Goal: Task Accomplishment & Management: Manage account settings

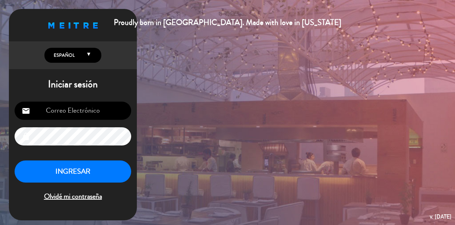
type input "[EMAIL_ADDRESS][DOMAIN_NAME]"
click at [61, 175] on button "INGRESAR" at bounding box center [73, 171] width 117 height 22
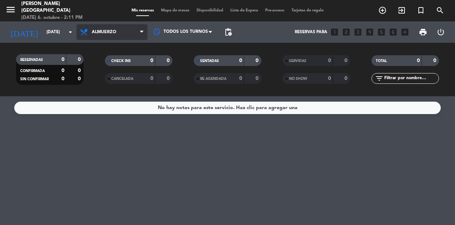
click at [112, 38] on span "Almuerzo" at bounding box center [112, 32] width 71 height 16
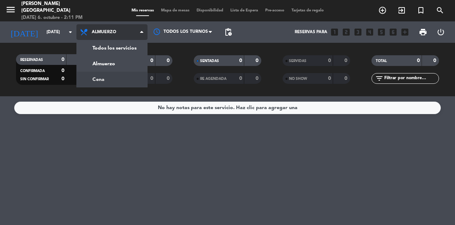
click at [111, 76] on div "menu [PERSON_NAME] [GEOGRAPHIC_DATA] [DATE] 6. octubre - 2:11 PM Mis reservas M…" at bounding box center [227, 48] width 455 height 96
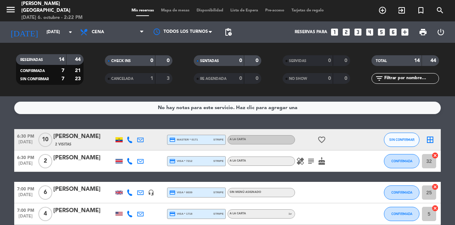
click at [131, 80] on span "CANCELADA" at bounding box center [122, 79] width 22 height 4
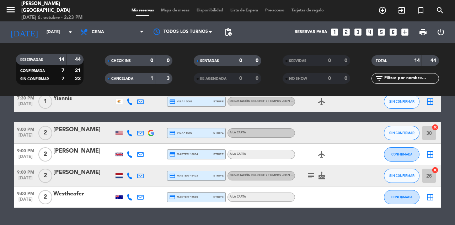
scroll to position [273, 0]
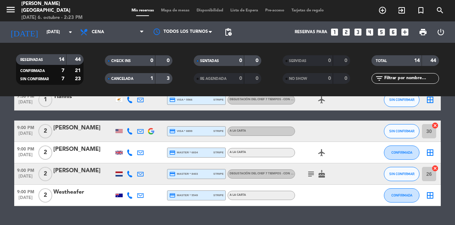
click at [436, 166] on icon "cancel" at bounding box center [435, 167] width 7 height 7
click at [178, 10] on span "Mapa de mesas" at bounding box center [176, 11] width 36 height 4
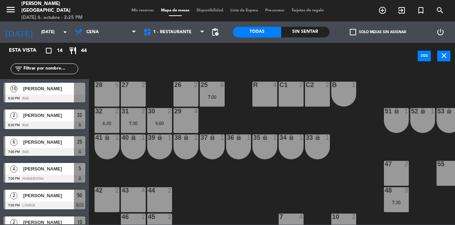
click at [75, 90] on div at bounding box center [79, 89] width 11 height 12
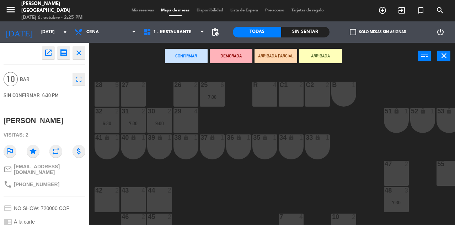
click at [111, 93] on div "28 5" at bounding box center [107, 93] width 25 height 25
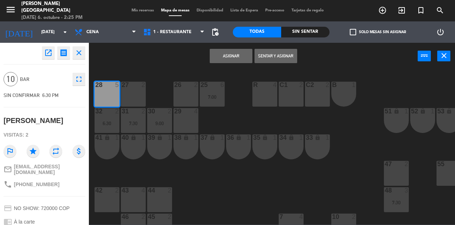
click at [135, 95] on div "27 2" at bounding box center [133, 93] width 25 height 25
click at [187, 91] on div "26 2" at bounding box center [186, 93] width 25 height 25
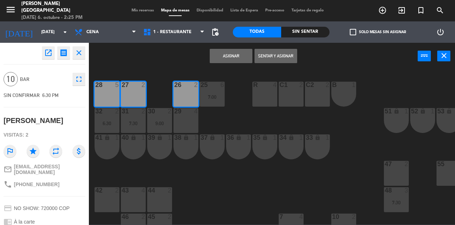
click at [230, 57] on button "Asignar" at bounding box center [231, 56] width 43 height 14
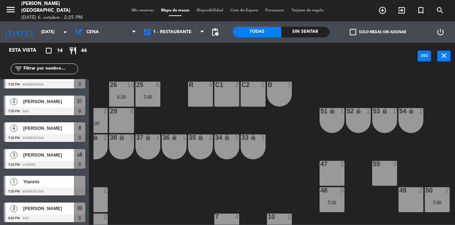
scroll to position [52, 64]
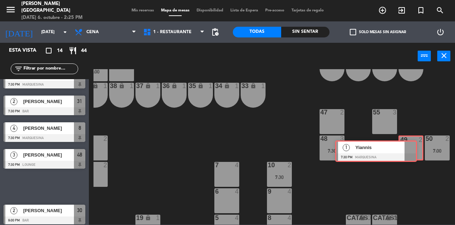
drag, startPoint x: 79, startPoint y: 186, endPoint x: 410, endPoint y: 151, distance: 333.1
click at [410, 151] on div "Esta vista crop_square 14 restaurant 44 filter_list 10 [PERSON_NAME] 6:30 PM Ba…" at bounding box center [227, 133] width 455 height 181
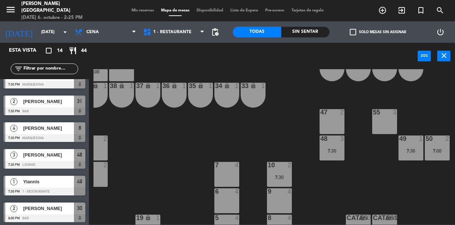
scroll to position [228, 0]
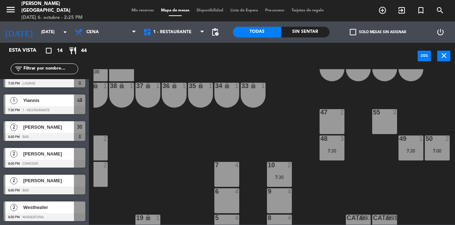
click at [137, 7] on div "menu [PERSON_NAME] [GEOGRAPHIC_DATA] [DATE] 6. octubre - 2:25 PM Mis reservas M…" at bounding box center [227, 10] width 455 height 21
click at [140, 10] on span "Mis reservas" at bounding box center [143, 11] width 30 height 4
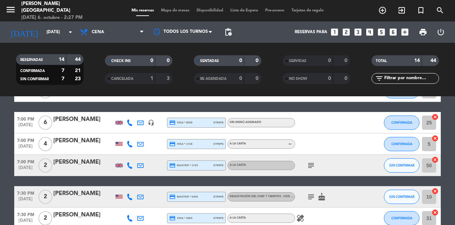
scroll to position [71, 0]
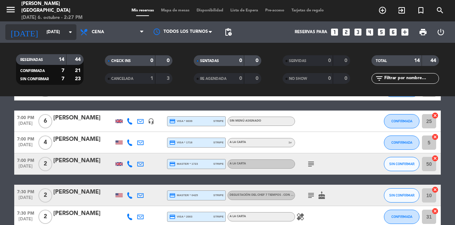
click at [57, 37] on input "[DATE]" at bounding box center [71, 32] width 57 height 12
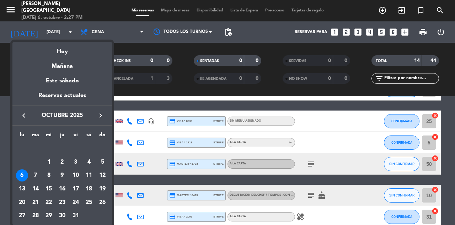
click at [105, 116] on button "keyboard_arrow_right" at bounding box center [100, 115] width 13 height 9
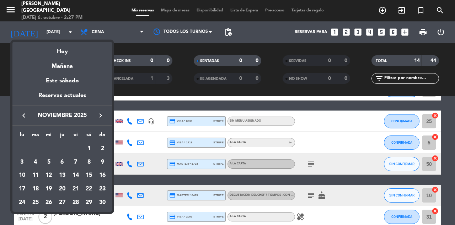
click at [105, 116] on button "keyboard_arrow_right" at bounding box center [100, 115] width 13 height 9
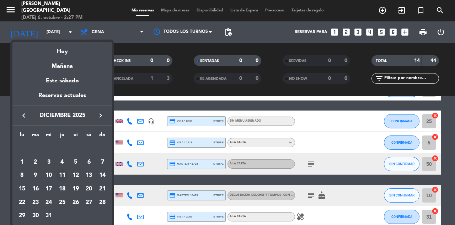
click at [62, 174] on div "11" at bounding box center [62, 175] width 12 height 12
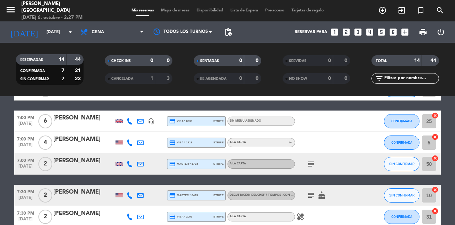
type input "[DEMOGRAPHIC_DATA][DATE]"
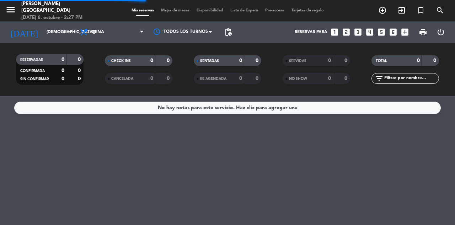
scroll to position [0, 0]
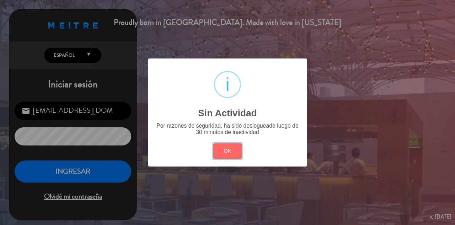
click at [213, 143] on button "OK" at bounding box center [227, 150] width 29 height 15
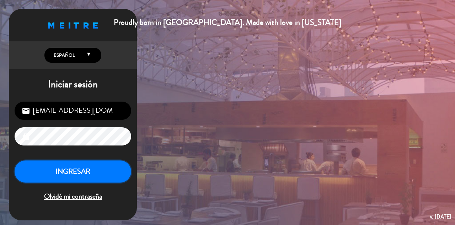
click at [72, 179] on button "INGRESAR" at bounding box center [73, 171] width 117 height 22
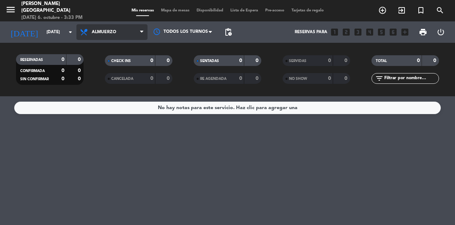
click at [112, 34] on span "Almuerzo" at bounding box center [104, 32] width 25 height 5
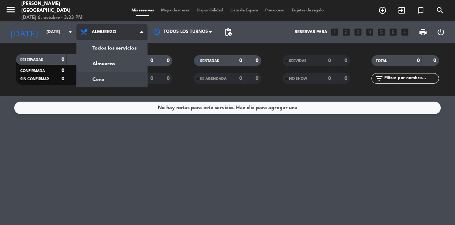
click at [113, 85] on div "menu [PERSON_NAME] [GEOGRAPHIC_DATA] [DATE] 6. octubre - 3:33 PM Mis reservas M…" at bounding box center [227, 48] width 455 height 96
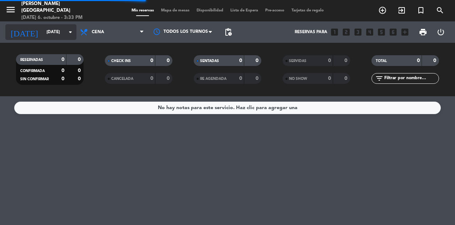
click at [47, 35] on input "[DATE]" at bounding box center [71, 32] width 57 height 12
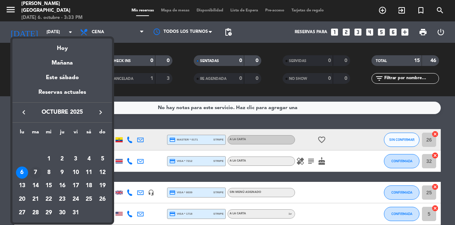
click at [32, 175] on div "7" at bounding box center [36, 172] width 12 height 12
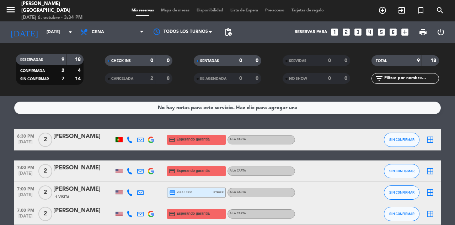
click at [131, 142] on icon at bounding box center [130, 139] width 6 height 6
click at [132, 126] on span "content_paste" at bounding box center [133, 127] width 5 height 5
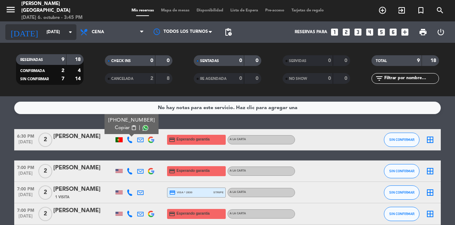
click at [44, 30] on input "[DATE]" at bounding box center [71, 32] width 57 height 12
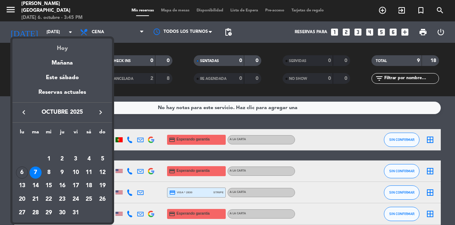
click at [47, 50] on div "Hoy" at bounding box center [62, 45] width 100 height 15
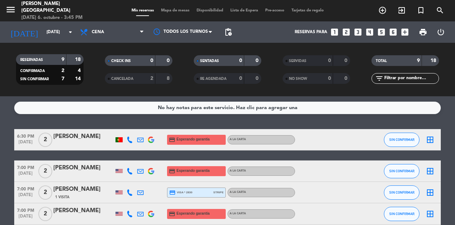
type input "[DATE]"
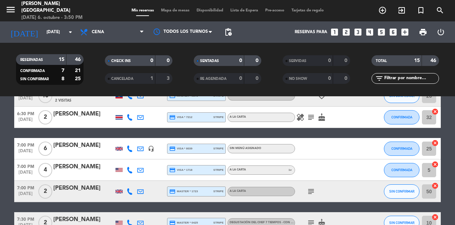
scroll to position [57, 0]
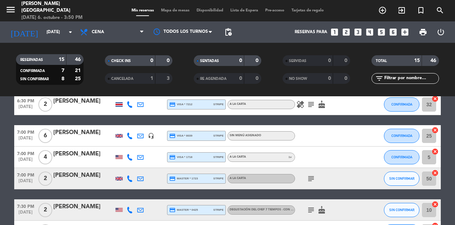
click at [310, 208] on icon "subject" at bounding box center [311, 209] width 9 height 9
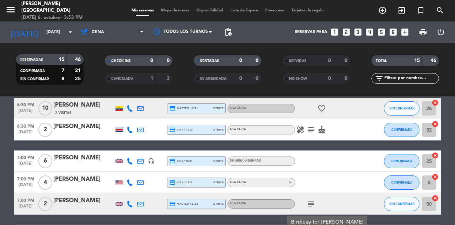
scroll to position [32, 0]
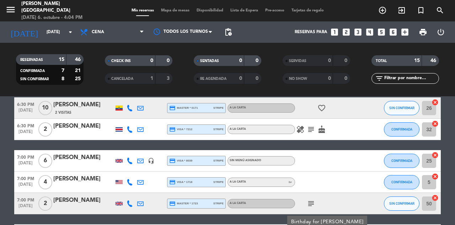
click at [345, 36] on icon "looks_two" at bounding box center [346, 31] width 9 height 9
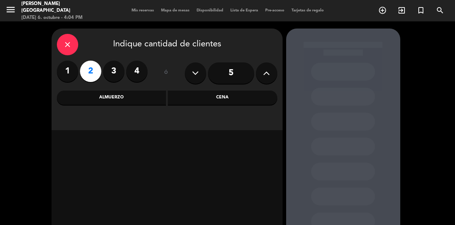
click at [220, 100] on div "Cena" at bounding box center [223, 97] width 110 height 14
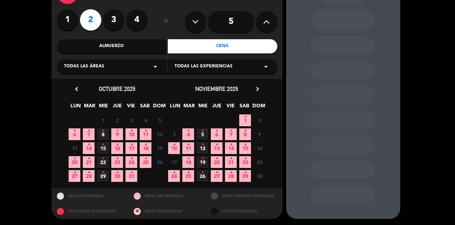
scroll to position [52, 0]
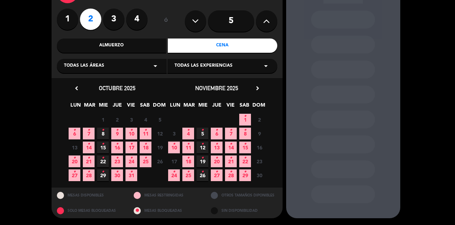
click at [78, 132] on span "6 •" at bounding box center [75, 133] width 12 height 12
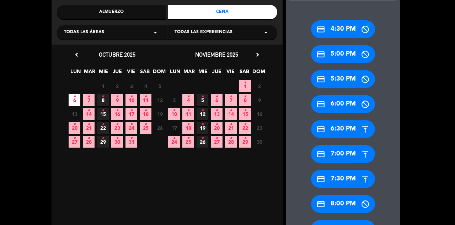
scroll to position [171, 0]
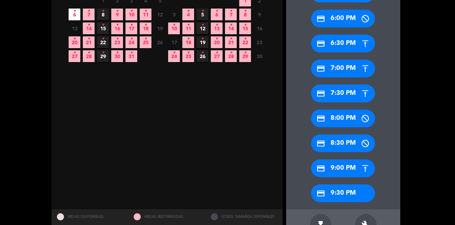
click at [341, 138] on div "credit_card 8:30 PM" at bounding box center [343, 143] width 64 height 18
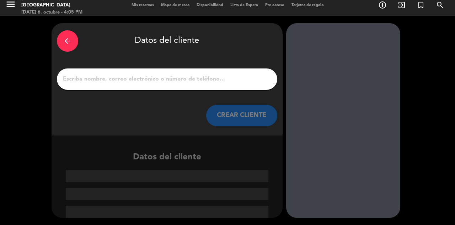
scroll to position [5, 0]
click at [170, 81] on input "1" at bounding box center [167, 79] width 210 height 10
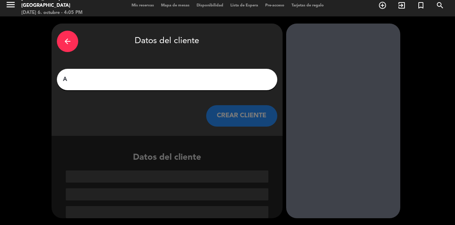
scroll to position [0, 0]
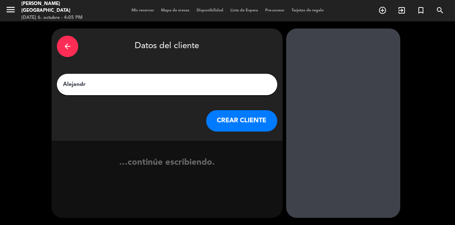
type input "[PERSON_NAME]"
click at [244, 117] on button "CREAR CLIENTE" at bounding box center [241, 120] width 71 height 21
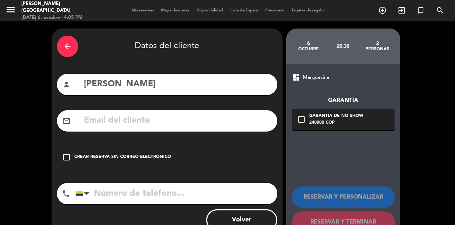
click at [145, 148] on div "check_box_outline_blank Crear reserva sin correo electrónico" at bounding box center [167, 156] width 221 height 21
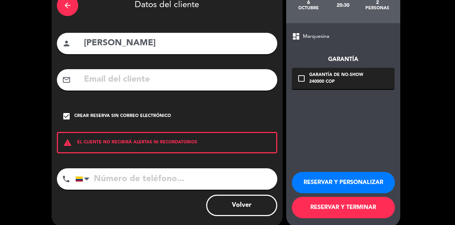
scroll to position [50, 0]
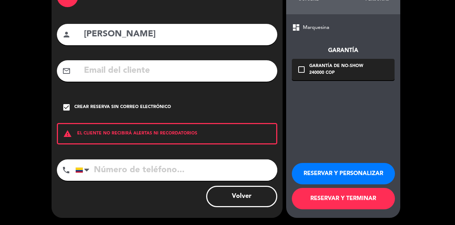
click at [325, 199] on button "RESERVAR Y TERMINAR" at bounding box center [343, 198] width 103 height 21
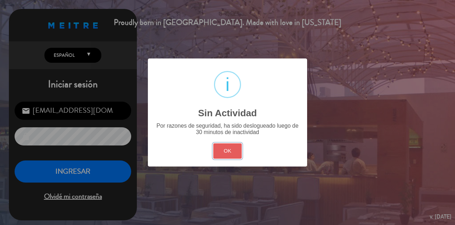
click at [220, 152] on button "OK" at bounding box center [227, 150] width 29 height 15
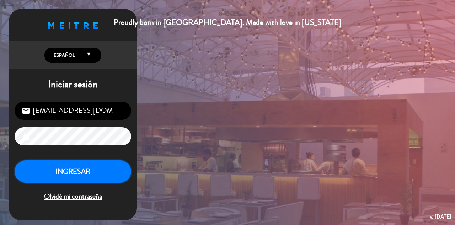
click at [67, 174] on button "INGRESAR" at bounding box center [73, 171] width 117 height 22
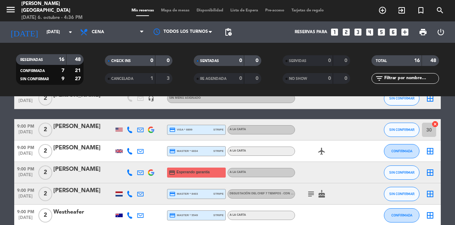
scroll to position [213, 0]
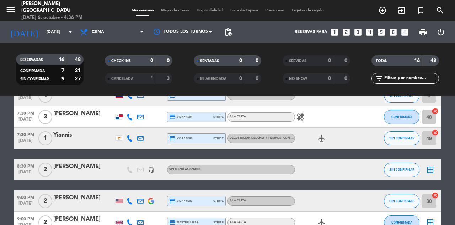
click at [175, 9] on span "Mapa de mesas" at bounding box center [176, 11] width 36 height 4
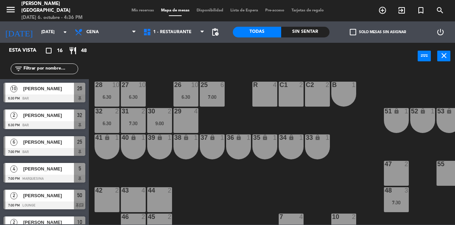
scroll to position [71, 0]
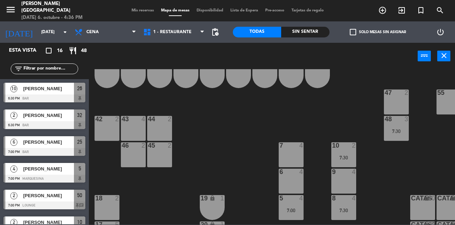
click at [344, 177] on div "9 4" at bounding box center [344, 180] width 25 height 25
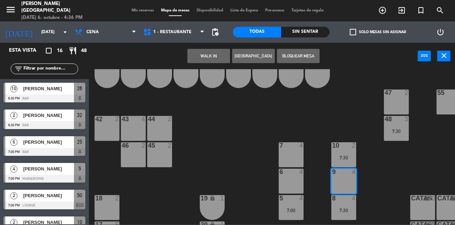
click at [247, 52] on button "[GEOGRAPHIC_DATA]" at bounding box center [253, 56] width 43 height 14
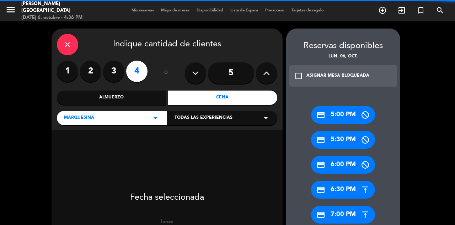
click at [94, 73] on label "2" at bounding box center [90, 70] width 21 height 21
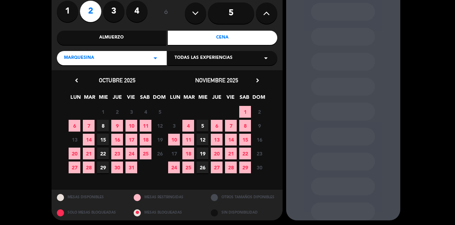
scroll to position [62, 0]
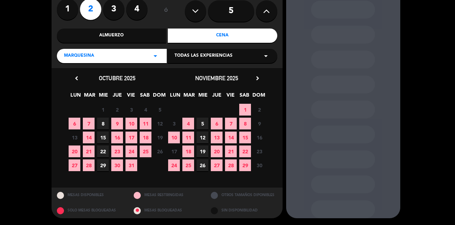
click at [76, 123] on span "6" at bounding box center [75, 123] width 12 height 12
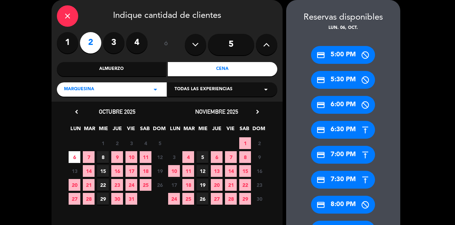
scroll to position [64, 0]
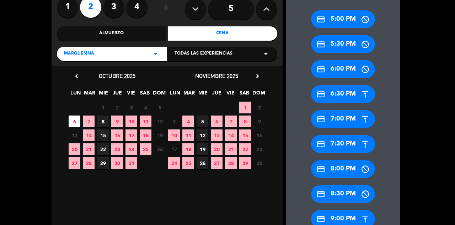
click at [349, 146] on div "credit_card 7:30 PM" at bounding box center [343, 144] width 64 height 18
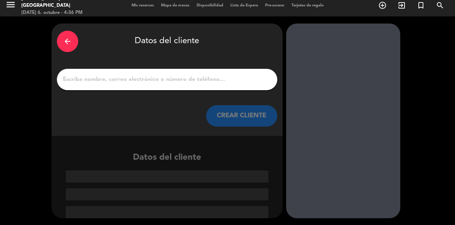
click at [234, 75] on input "1" at bounding box center [167, 79] width 210 height 10
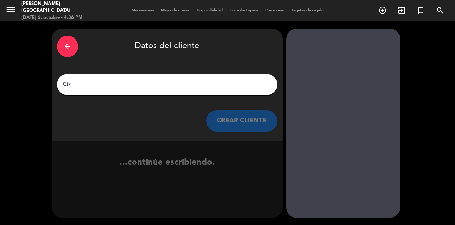
type input "[PERSON_NAME]"
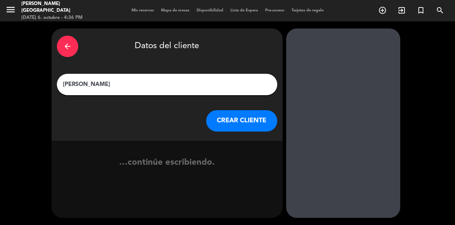
click at [251, 123] on button "CREAR CLIENTE" at bounding box center [241, 120] width 71 height 21
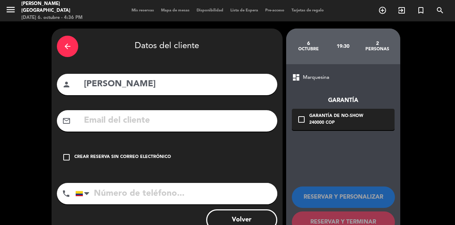
click at [159, 157] on div "Crear reserva sin correo electrónico" at bounding box center [122, 156] width 97 height 7
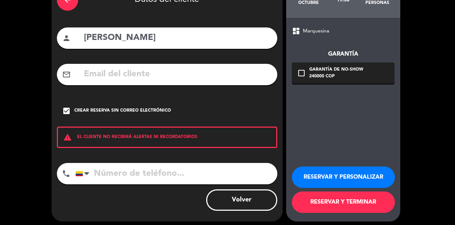
scroll to position [50, 0]
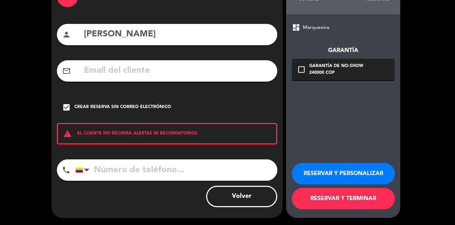
click at [331, 206] on button "RESERVAR Y TERMINAR" at bounding box center [343, 198] width 103 height 21
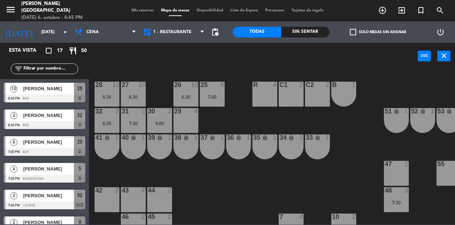
click at [130, 10] on span "Mis reservas" at bounding box center [143, 11] width 30 height 4
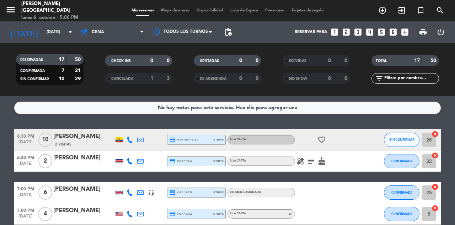
click at [129, 159] on icon at bounding box center [130, 161] width 6 height 6
click at [135, 150] on span "content_paste" at bounding box center [137, 148] width 5 height 5
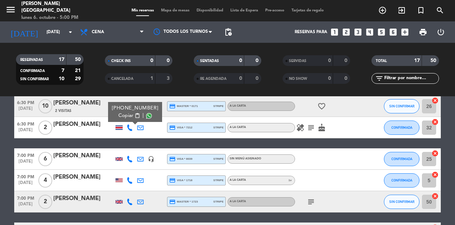
scroll to position [71, 0]
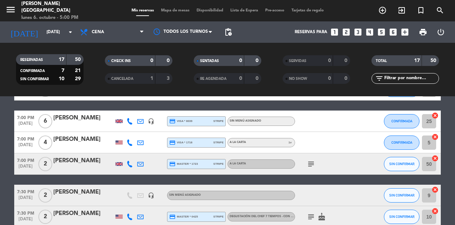
click at [132, 123] on icon at bounding box center [130, 121] width 6 height 6
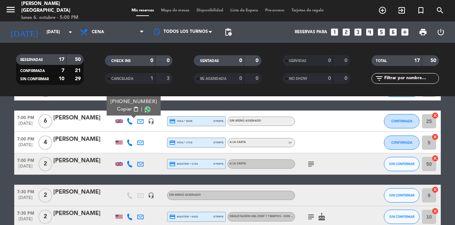
click at [133, 109] on span "content_paste" at bounding box center [135, 108] width 5 height 5
click at [98, 121] on div "[PERSON_NAME]" at bounding box center [83, 117] width 60 height 9
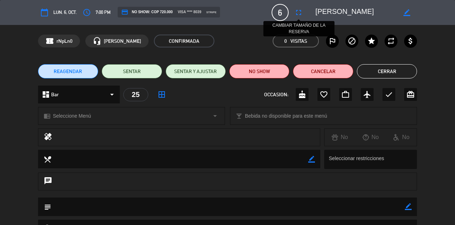
click at [296, 14] on icon "fullscreen" at bounding box center [299, 12] width 9 height 9
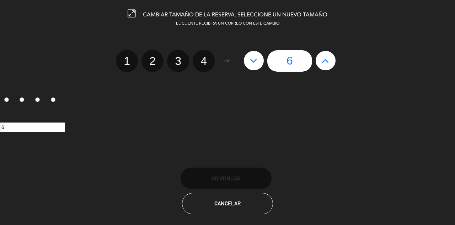
click at [263, 65] on div "6" at bounding box center [290, 60] width 99 height 21
click at [257, 59] on icon at bounding box center [253, 60] width 7 height 11
type input "5"
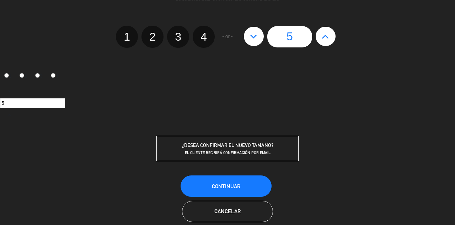
scroll to position [36, 0]
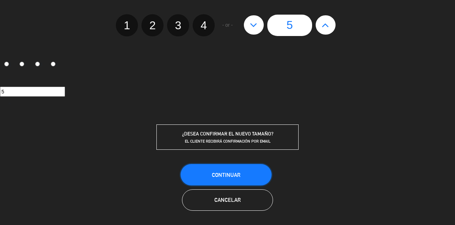
click at [241, 175] on button "Continuar" at bounding box center [226, 174] width 91 height 21
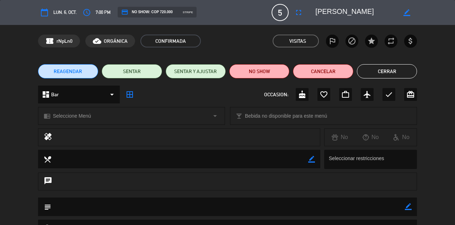
click at [405, 72] on button "Cerrar" at bounding box center [387, 71] width 60 height 14
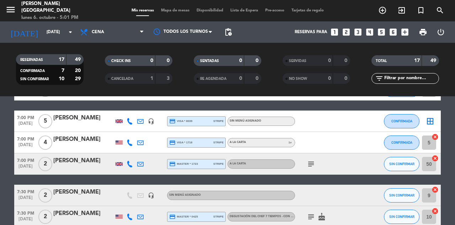
click at [430, 117] on icon "border_all" at bounding box center [430, 121] width 9 height 9
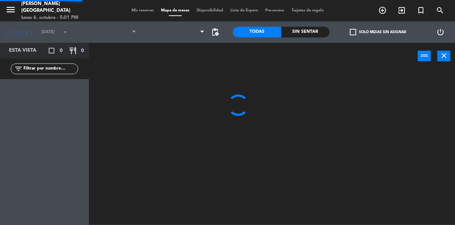
click at [430, 117] on div at bounding box center [275, 146] width 362 height 155
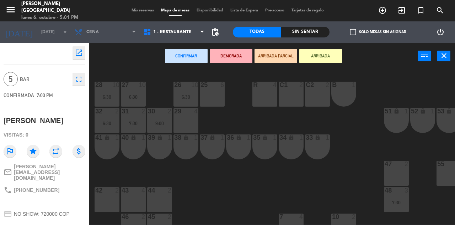
click at [209, 102] on div "25 6" at bounding box center [212, 93] width 25 height 25
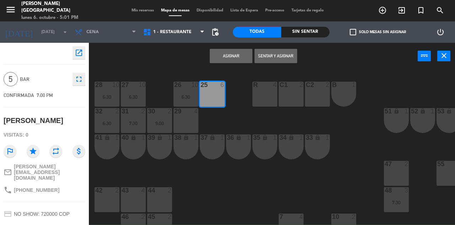
click at [243, 60] on button "Asignar" at bounding box center [231, 56] width 43 height 14
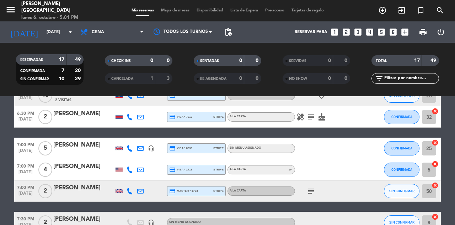
scroll to position [71, 0]
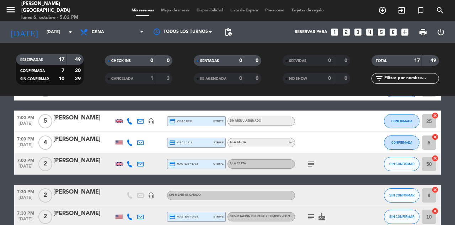
click at [132, 141] on icon at bounding box center [130, 142] width 6 height 6
click at [132, 133] on button "Copiar content_paste" at bounding box center [129, 130] width 22 height 7
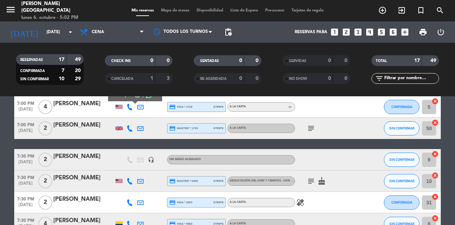
click at [127, 127] on icon at bounding box center [130, 128] width 6 height 6
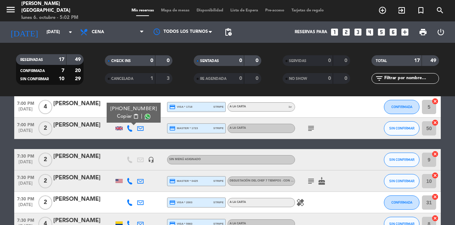
click at [127, 117] on span "Copiar" at bounding box center [124, 115] width 15 height 7
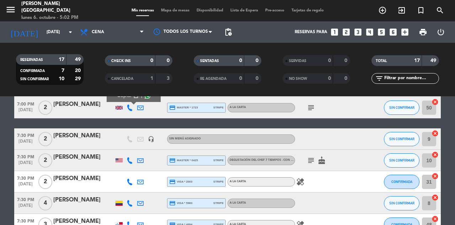
scroll to position [142, 0]
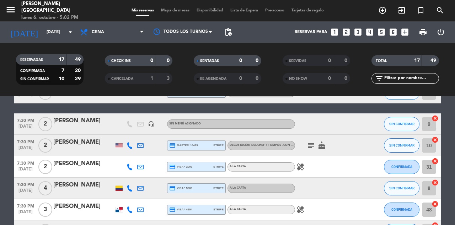
click at [127, 143] on icon at bounding box center [130, 145] width 6 height 6
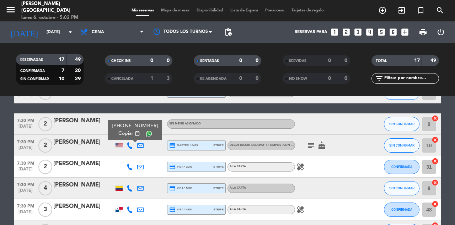
click at [135, 135] on span "content_paste" at bounding box center [137, 133] width 5 height 5
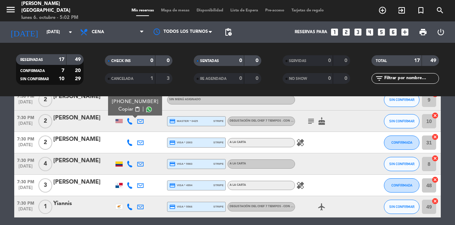
scroll to position [178, 0]
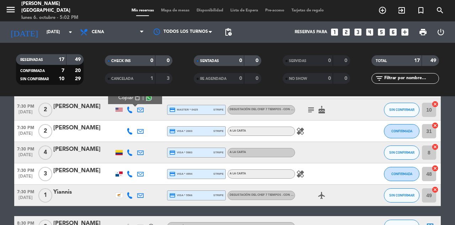
click at [131, 132] on icon at bounding box center [130, 131] width 6 height 6
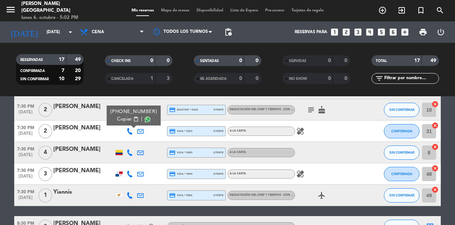
click at [125, 117] on span "Copiar" at bounding box center [124, 118] width 15 height 7
click at [128, 150] on icon at bounding box center [130, 152] width 6 height 6
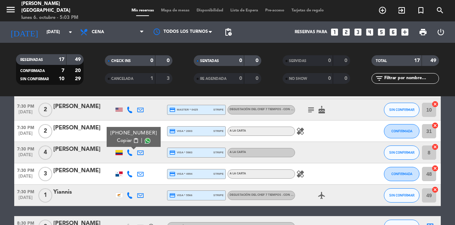
click at [128, 142] on span "Copiar" at bounding box center [124, 140] width 15 height 7
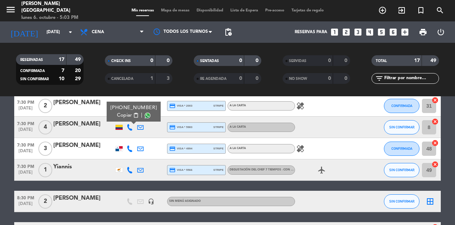
scroll to position [213, 0]
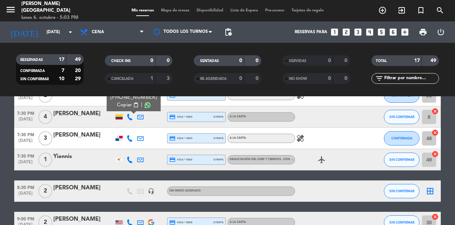
click at [131, 137] on icon at bounding box center [130, 138] width 6 height 6
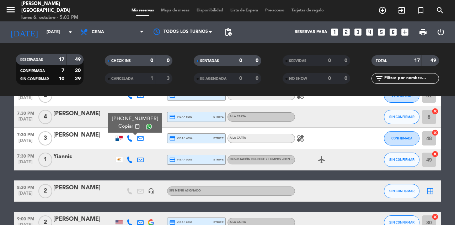
click at [128, 127] on span "Copiar" at bounding box center [125, 125] width 15 height 7
click at [119, 158] on div at bounding box center [119, 159] width 7 height 5
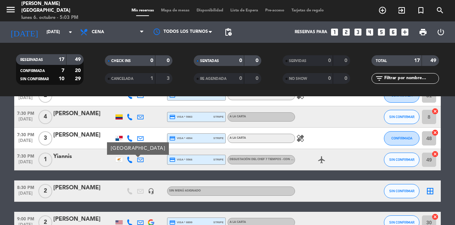
click at [131, 158] on icon at bounding box center [130, 159] width 6 height 6
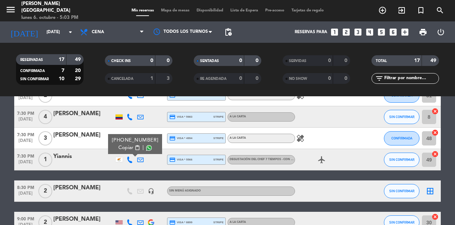
click at [135, 148] on span "content_paste" at bounding box center [137, 147] width 5 height 5
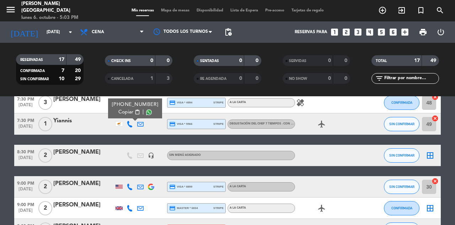
scroll to position [320, 0]
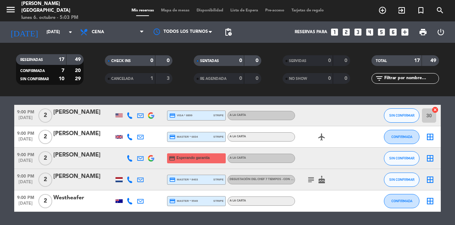
click at [130, 117] on icon at bounding box center [130, 115] width 6 height 6
click at [126, 101] on span "Copiar" at bounding box center [123, 103] width 15 height 7
click at [127, 135] on icon at bounding box center [130, 136] width 6 height 6
click at [127, 123] on span "Copiar" at bounding box center [124, 124] width 15 height 7
click at [131, 178] on icon at bounding box center [130, 179] width 6 height 6
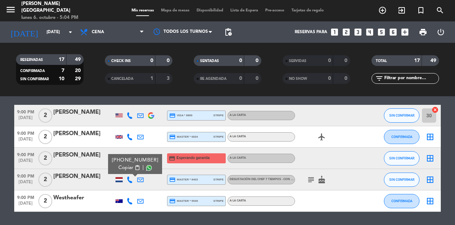
click at [122, 168] on span "Copiar" at bounding box center [125, 167] width 15 height 7
click at [132, 200] on icon at bounding box center [130, 200] width 6 height 6
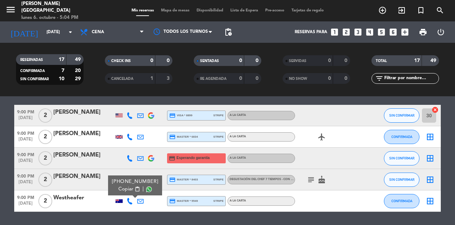
click at [126, 180] on div "[PHONE_NUMBER]" at bounding box center [135, 181] width 47 height 7
drag, startPoint x: 130, startPoint y: 187, endPoint x: 125, endPoint y: 172, distance: 15.8
click at [135, 186] on span "content_paste" at bounding box center [137, 188] width 5 height 5
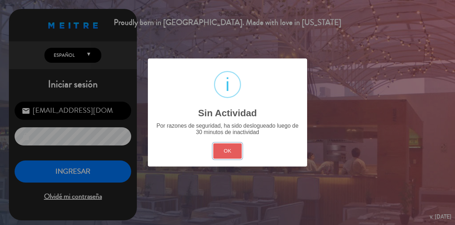
click at [223, 150] on button "OK" at bounding box center [227, 150] width 29 height 15
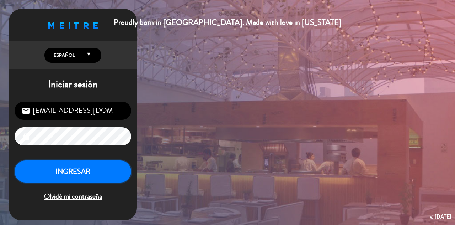
click at [94, 167] on button "INGRESAR" at bounding box center [73, 171] width 117 height 22
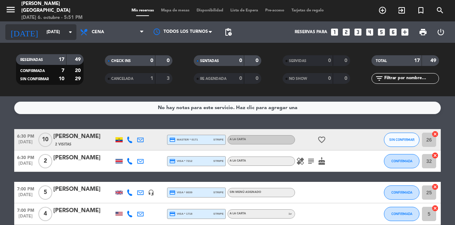
click at [51, 32] on input "[DATE]" at bounding box center [71, 32] width 57 height 12
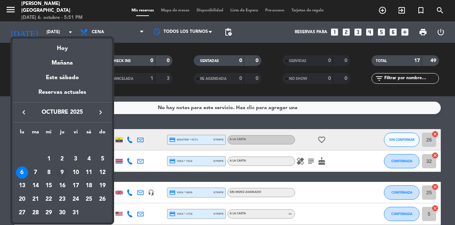
click at [62, 172] on div "9" at bounding box center [62, 172] width 12 height 12
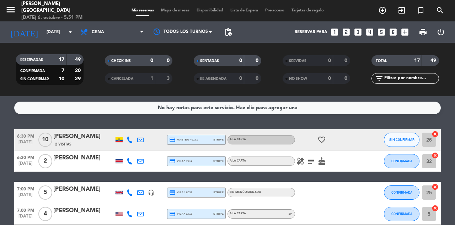
type input "[DEMOGRAPHIC_DATA][DATE]"
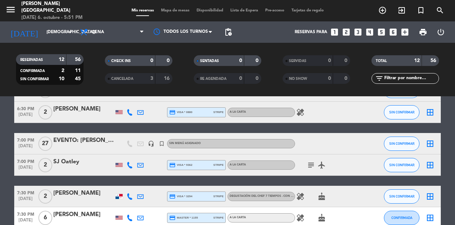
scroll to position [52, 0]
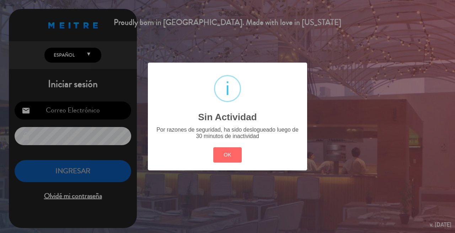
type input "[EMAIL_ADDRESS][DOMAIN_NAME]"
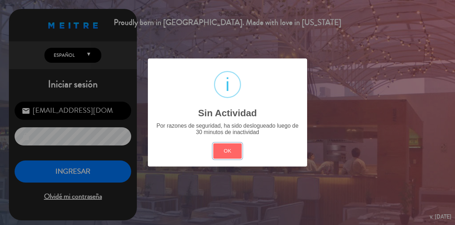
click at [228, 146] on button "OK" at bounding box center [227, 150] width 29 height 15
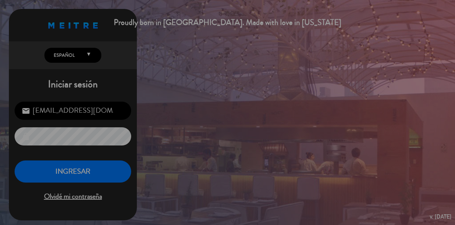
click at [86, 172] on button "INGRESAR" at bounding box center [73, 171] width 117 height 22
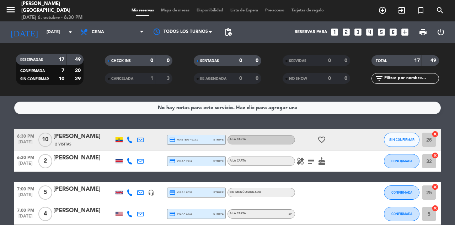
click at [313, 160] on icon "subject" at bounding box center [311, 161] width 9 height 9
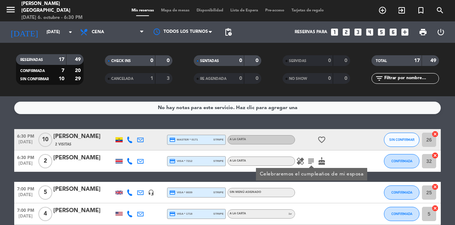
click at [297, 159] on icon "healing" at bounding box center [300, 161] width 9 height 9
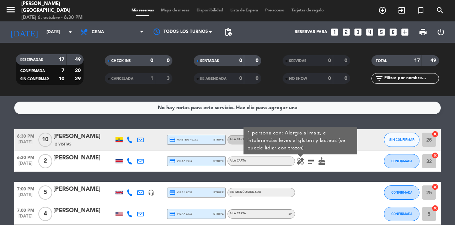
click at [391, 165] on button "CONFIRMADA" at bounding box center [402, 161] width 36 height 14
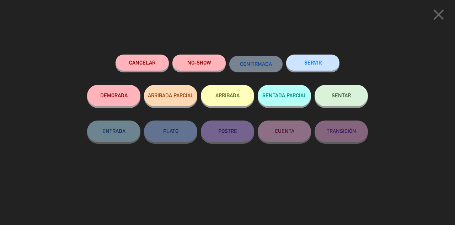
click at [349, 94] on span "SENTAR" at bounding box center [341, 95] width 19 height 6
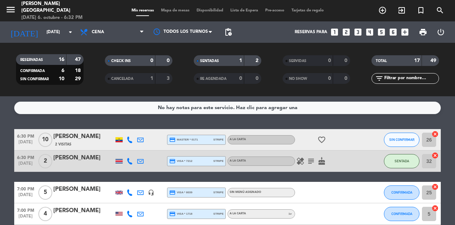
click at [173, 10] on span "Mapa de mesas" at bounding box center [176, 11] width 36 height 4
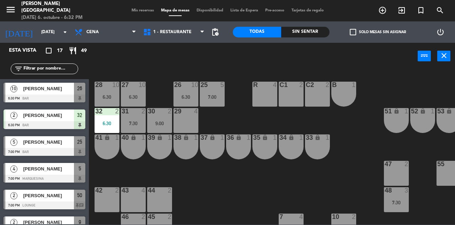
click at [114, 148] on div "41 lock 1" at bounding box center [107, 146] width 25 height 25
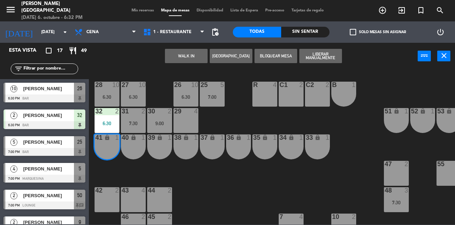
click at [135, 146] on div "40 lock 1" at bounding box center [133, 146] width 25 height 25
click at [180, 56] on button "WALK IN" at bounding box center [186, 56] width 43 height 14
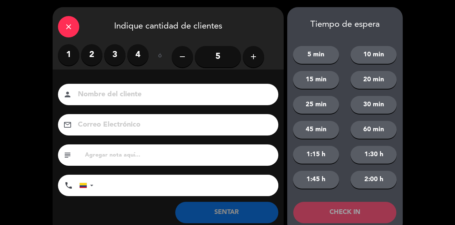
click at [88, 53] on label "2" at bounding box center [91, 54] width 21 height 21
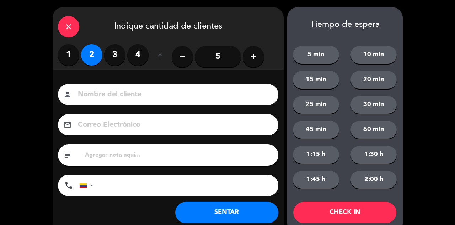
click at [105, 89] on input at bounding box center [173, 94] width 192 height 12
type input "SREXT"
click at [242, 216] on button "SENTAR" at bounding box center [226, 211] width 103 height 21
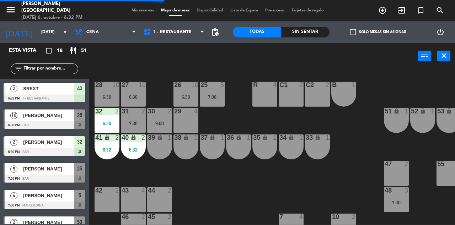
click at [160, 152] on div "39 lock 1" at bounding box center [159, 146] width 25 height 25
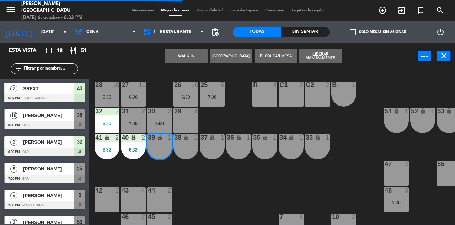
click at [186, 151] on div "38 lock 1" at bounding box center [186, 146] width 25 height 25
click at [185, 61] on button "WALK IN" at bounding box center [186, 56] width 43 height 14
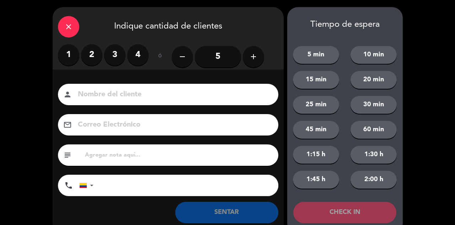
click at [94, 53] on label "2" at bounding box center [91, 54] width 21 height 21
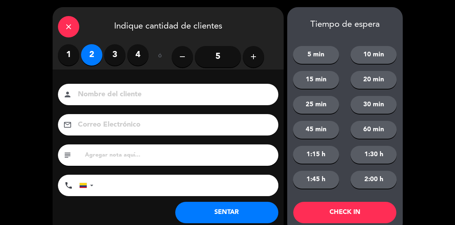
click at [122, 89] on input at bounding box center [173, 94] width 192 height 12
type input "SR EXT"
click at [243, 214] on button "SENTAR" at bounding box center [226, 211] width 103 height 21
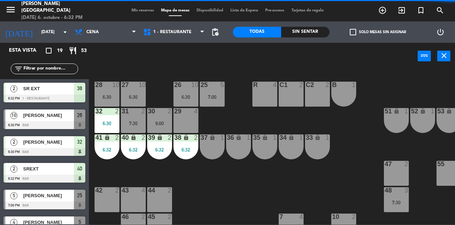
click at [135, 11] on span "Mis reservas" at bounding box center [143, 11] width 30 height 4
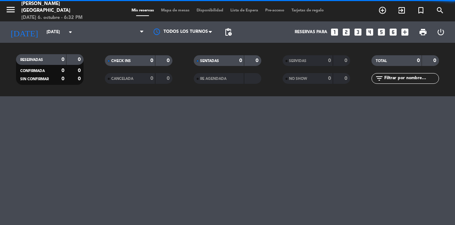
click at [150, 9] on span "Mis reservas" at bounding box center [143, 11] width 30 height 4
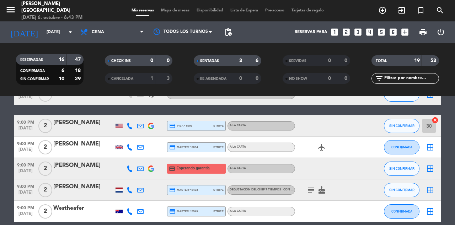
scroll to position [361, 0]
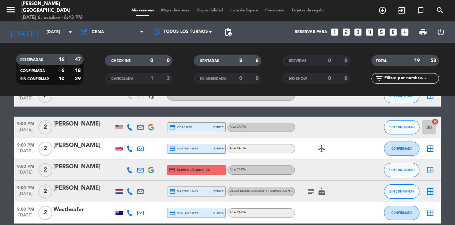
click at [436, 123] on icon "cancel" at bounding box center [435, 121] width 7 height 7
click at [436, 122] on icon "cancel" at bounding box center [435, 121] width 7 height 7
click at [404, 169] on span "SIN CONFIRMAR" at bounding box center [402, 170] width 25 height 4
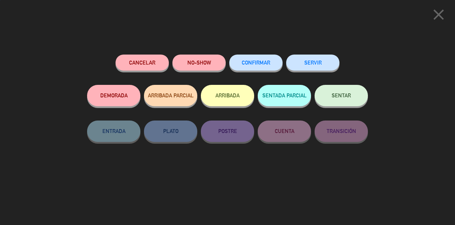
click at [349, 100] on button "SENTAR" at bounding box center [341, 95] width 53 height 21
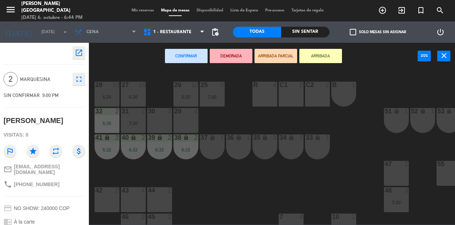
click at [155, 130] on div "30 2" at bounding box center [159, 120] width 25 height 25
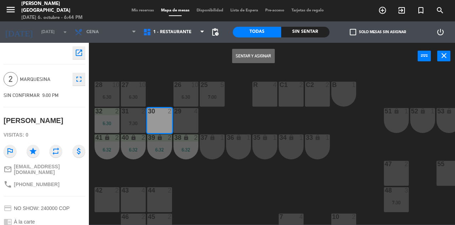
click at [249, 62] on button "Sentar y Asignar" at bounding box center [253, 56] width 43 height 14
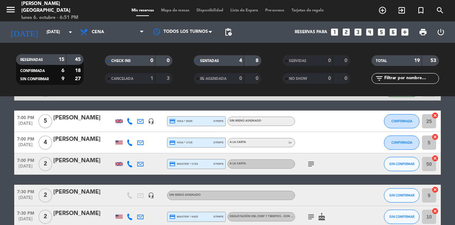
scroll to position [125, 0]
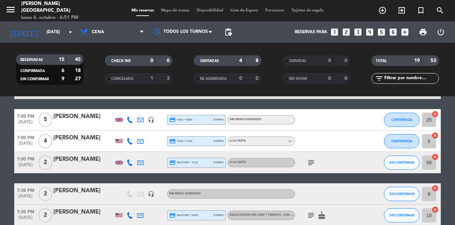
click at [47, 186] on div "2" at bounding box center [45, 193] width 16 height 21
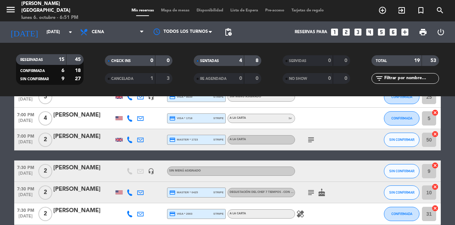
scroll to position [158, 0]
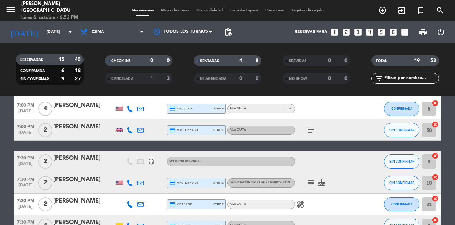
click at [315, 133] on icon "subject" at bounding box center [311, 130] width 9 height 9
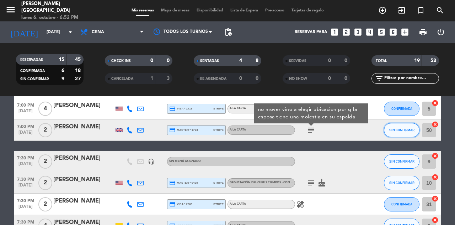
click at [394, 130] on span "SIN CONFIRMAR" at bounding box center [402, 130] width 25 height 4
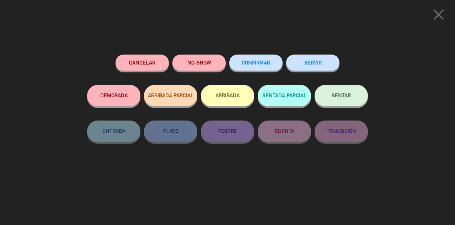
click at [339, 96] on span "SENTAR" at bounding box center [341, 95] width 19 height 6
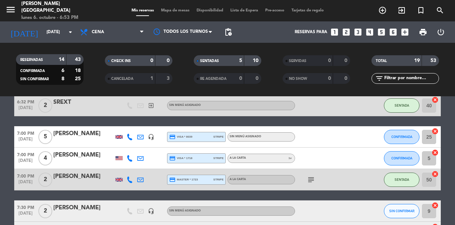
scroll to position [102, 0]
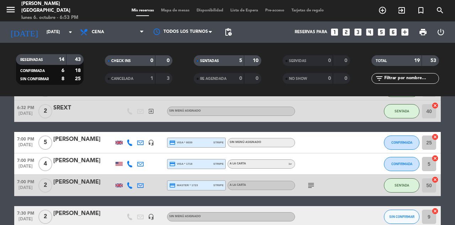
click at [397, 142] on span "CONFIRMADA" at bounding box center [402, 142] width 21 height 4
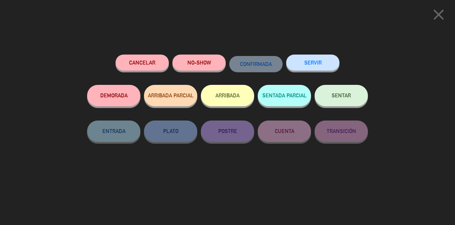
click at [339, 93] on span "SENTAR" at bounding box center [341, 95] width 19 height 6
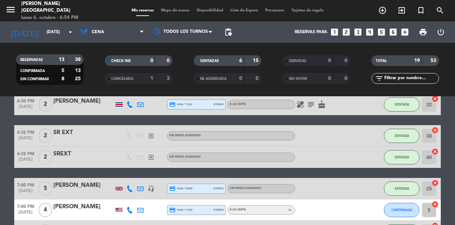
scroll to position [65, 0]
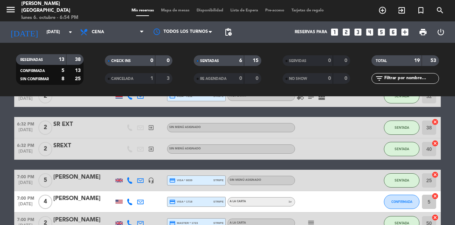
click at [174, 11] on span "Mapa de mesas" at bounding box center [176, 11] width 36 height 4
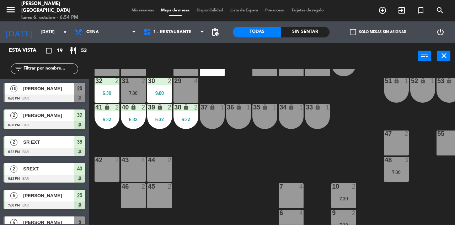
scroll to position [41, 0]
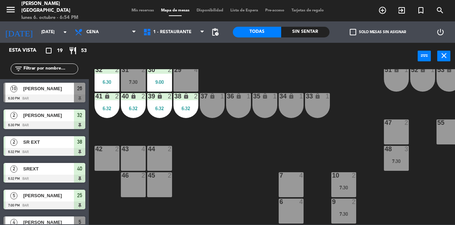
click at [95, 149] on div "42" at bounding box center [95, 149] width 0 height 6
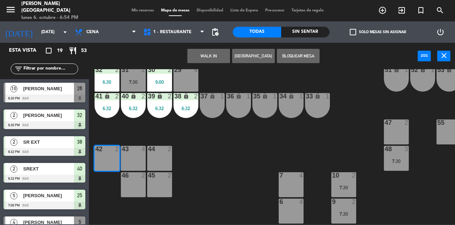
click at [201, 54] on button "WALK IN" at bounding box center [209, 56] width 43 height 14
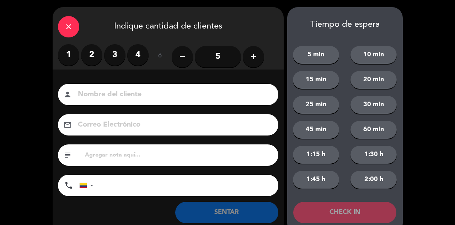
click at [87, 54] on label "2" at bounding box center [91, 54] width 21 height 21
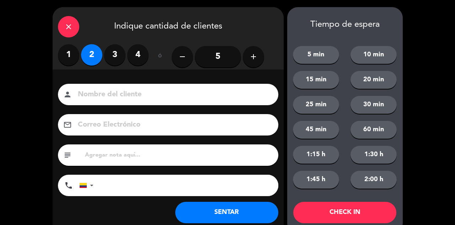
click at [119, 90] on input at bounding box center [173, 94] width 192 height 12
type input "SR EXT LOC"
click at [228, 220] on button "SENTAR" at bounding box center [226, 211] width 103 height 21
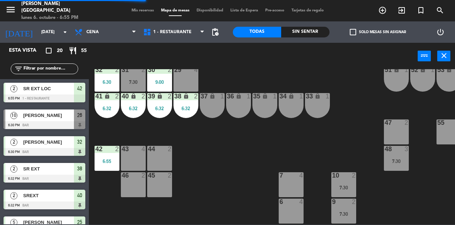
click at [138, 12] on span "Mis reservas" at bounding box center [143, 11] width 30 height 4
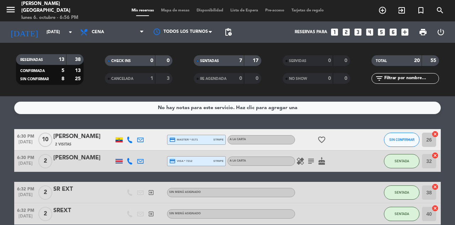
scroll to position [2, 0]
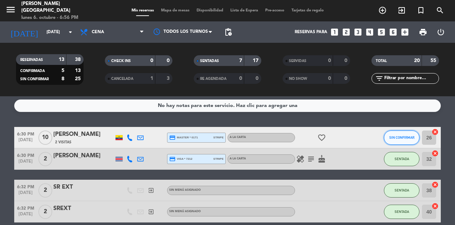
click at [411, 141] on button "SIN CONFIRMAR" at bounding box center [402, 137] width 36 height 14
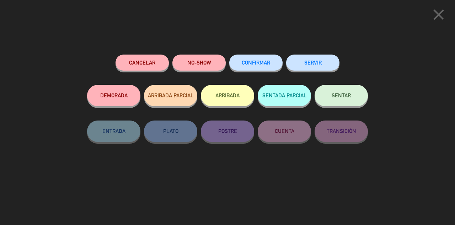
click at [351, 99] on button "SENTAR" at bounding box center [341, 95] width 53 height 21
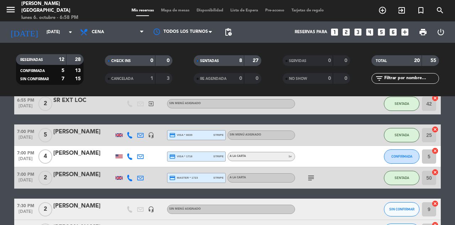
scroll to position [140, 0]
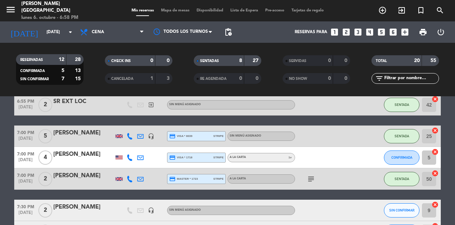
click at [395, 161] on button "CONFIRMADA" at bounding box center [402, 157] width 36 height 14
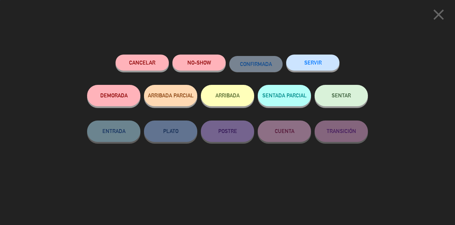
click at [334, 102] on button "SENTAR" at bounding box center [341, 95] width 53 height 21
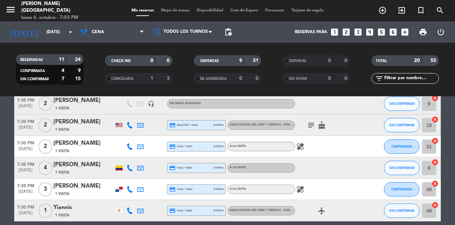
scroll to position [247, 0]
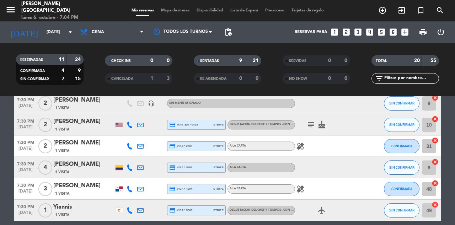
click at [21, 194] on span "[DATE]" at bounding box center [25, 193] width 23 height 8
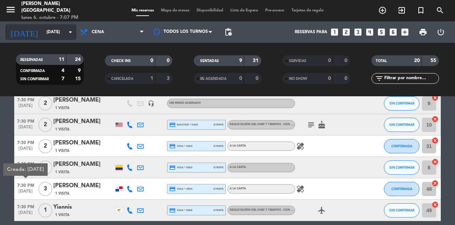
click at [43, 28] on input "[DATE]" at bounding box center [71, 32] width 57 height 12
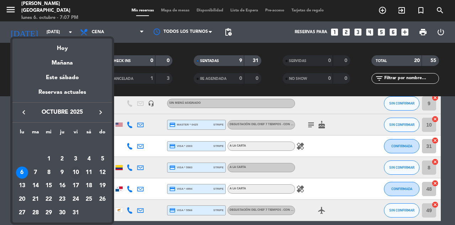
click at [78, 172] on div "10" at bounding box center [76, 172] width 12 height 12
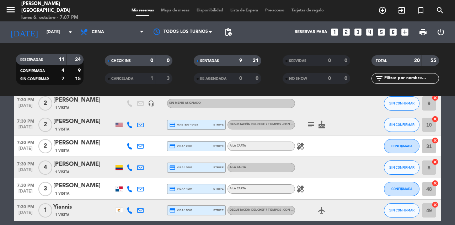
type input "[DATE]"
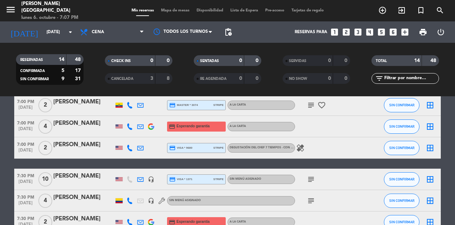
scroll to position [0, 0]
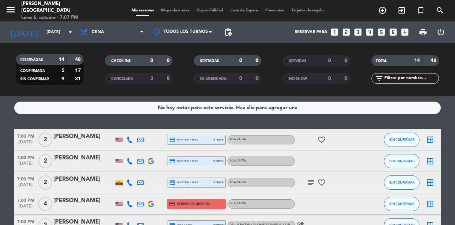
click at [403, 34] on icon "add_box" at bounding box center [405, 31] width 9 height 9
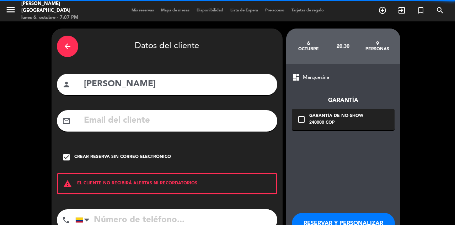
click at [74, 48] on div "arrow_back" at bounding box center [67, 46] width 21 height 21
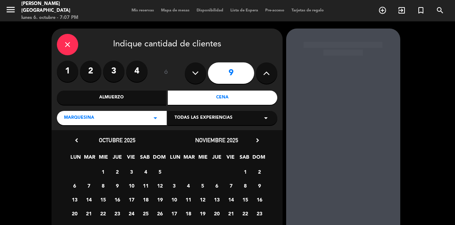
click at [137, 68] on label "4" at bounding box center [136, 70] width 21 height 21
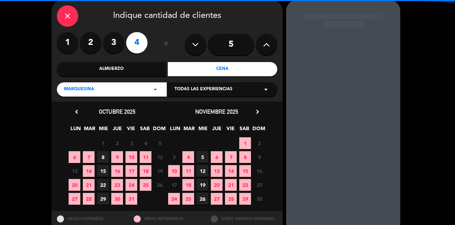
scroll to position [35, 0]
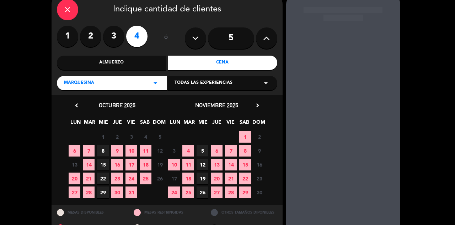
click at [134, 149] on span "10" at bounding box center [132, 150] width 12 height 12
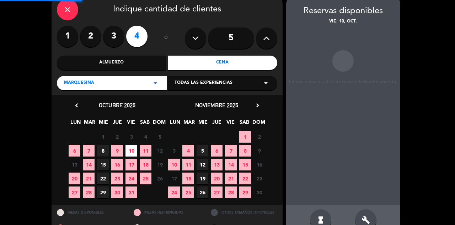
scroll to position [28, 0]
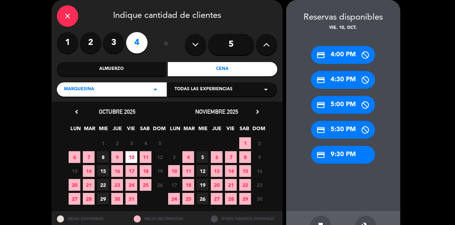
click at [362, 222] on icon "build" at bounding box center [366, 226] width 9 height 9
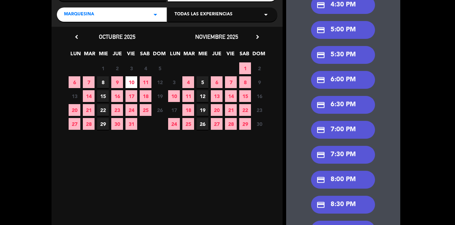
click at [338, 159] on div "credit_card 7:30 PM" at bounding box center [343, 155] width 64 height 18
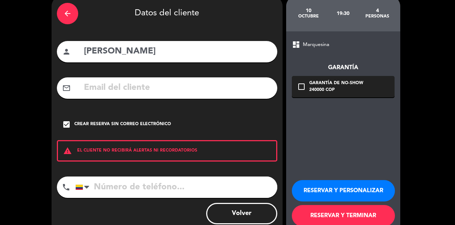
scroll to position [30, 0]
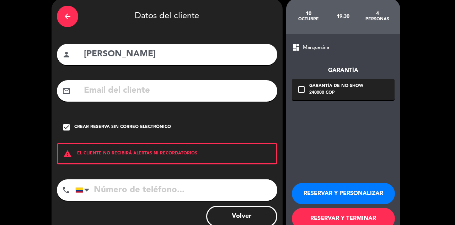
click at [69, 18] on icon "arrow_back" at bounding box center [67, 16] width 9 height 9
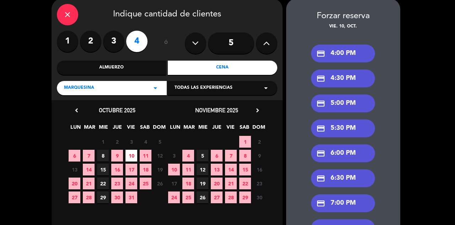
click at [72, 11] on div "close" at bounding box center [67, 14] width 21 height 21
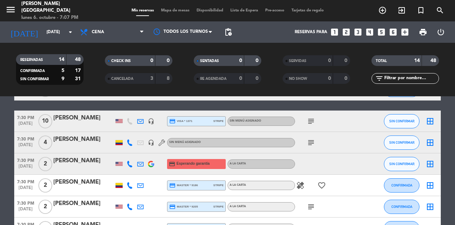
scroll to position [136, 0]
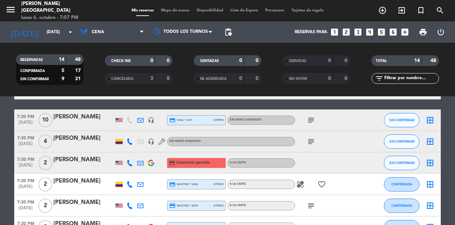
click at [308, 142] on icon "subject" at bounding box center [311, 141] width 9 height 9
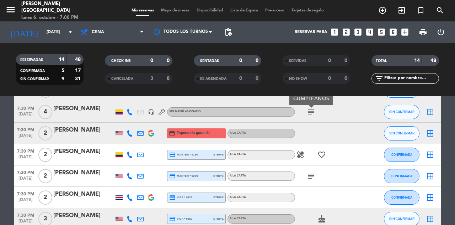
scroll to position [166, 0]
click at [43, 31] on input "[DATE]" at bounding box center [71, 32] width 57 height 12
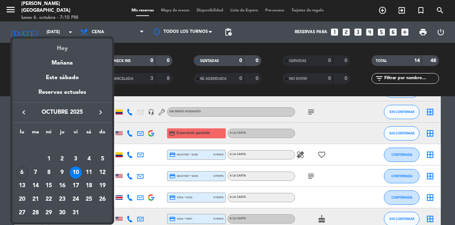
click at [43, 47] on div "Hoy" at bounding box center [62, 45] width 100 height 15
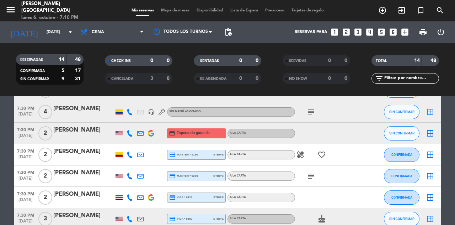
type input "[DATE]"
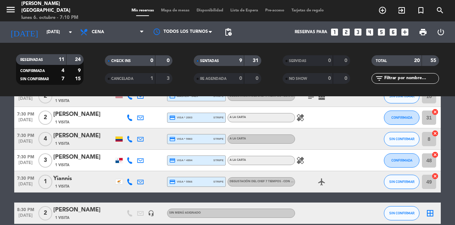
scroll to position [276, 0]
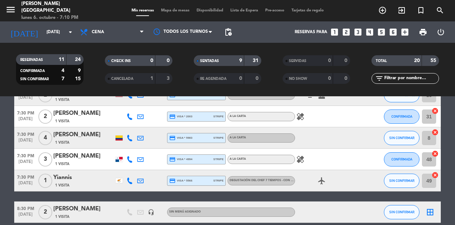
click at [399, 181] on span "SIN CONFIRMAR" at bounding box center [402, 180] width 25 height 4
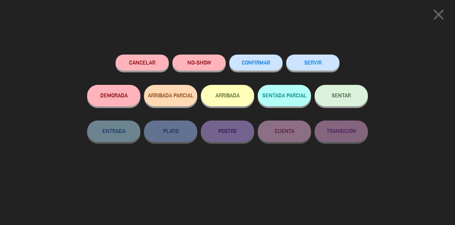
click at [339, 96] on span "SENTAR" at bounding box center [341, 95] width 19 height 6
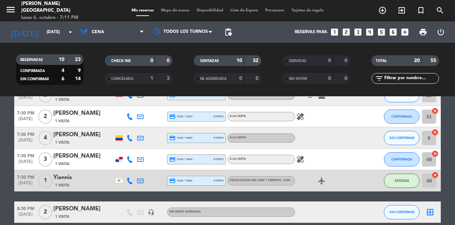
click at [170, 9] on span "Mapa de mesas" at bounding box center [176, 11] width 36 height 4
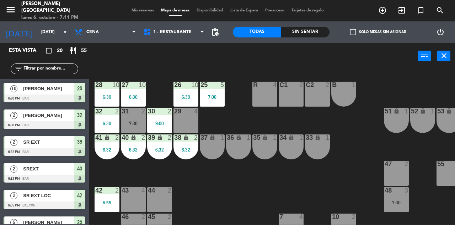
scroll to position [0, 64]
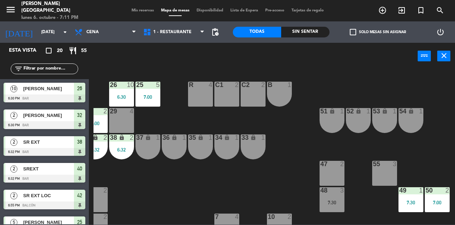
click at [411, 202] on div "7:30" at bounding box center [411, 202] width 25 height 5
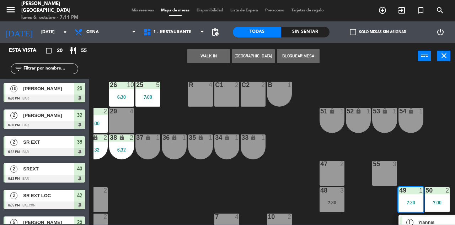
click at [146, 144] on div "37 lock 1" at bounding box center [148, 146] width 25 height 25
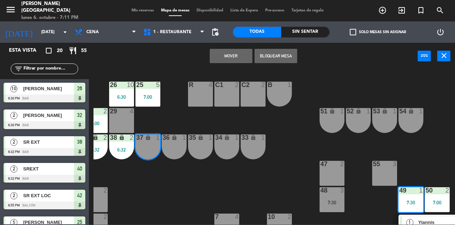
click at [231, 56] on button "Mover" at bounding box center [231, 56] width 43 height 14
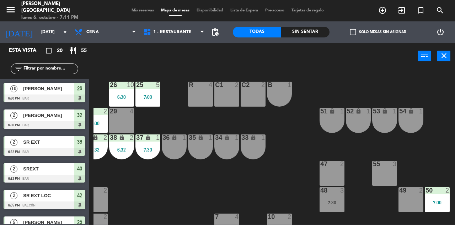
click at [130, 9] on span "Mis reservas" at bounding box center [143, 11] width 30 height 4
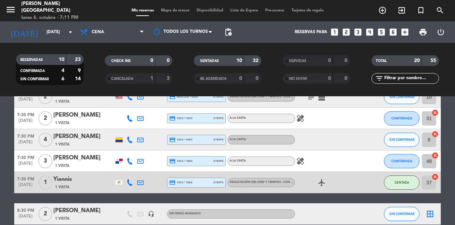
scroll to position [275, 0]
click at [403, 144] on button "SIN CONFIRMAR" at bounding box center [402, 139] width 36 height 14
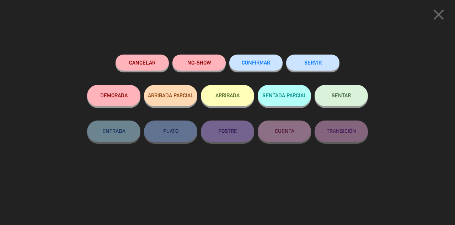
click at [353, 97] on button "SENTAR" at bounding box center [341, 95] width 53 height 21
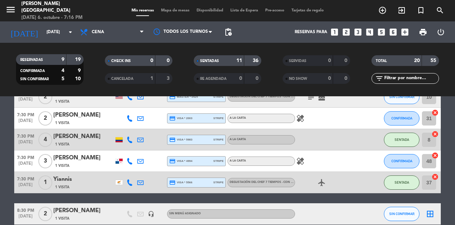
click at [292, 160] on div "A la carta" at bounding box center [262, 160] width 68 height 9
click at [299, 160] on icon "healing" at bounding box center [300, 161] width 9 height 9
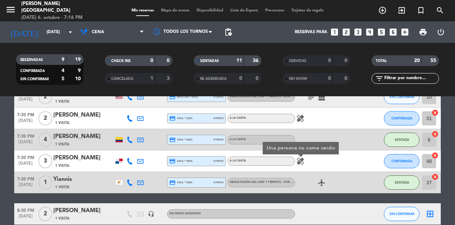
click at [299, 164] on icon "healing" at bounding box center [300, 161] width 9 height 9
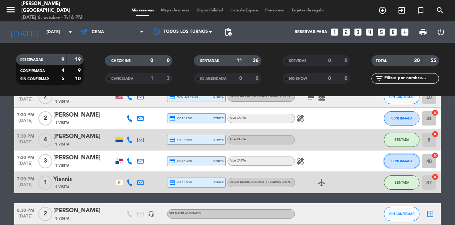
click at [392, 166] on button "CONFIRMADA" at bounding box center [402, 161] width 36 height 14
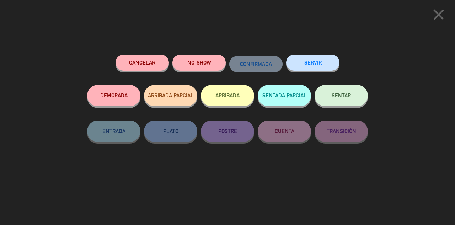
click at [429, 22] on button "close" at bounding box center [439, 15] width 22 height 21
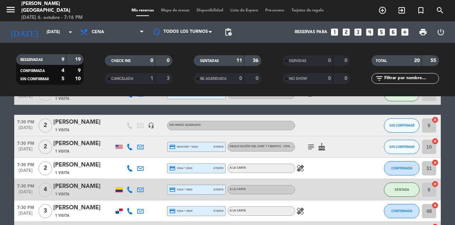
scroll to position [215, 0]
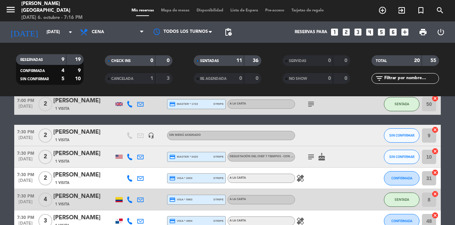
click at [318, 158] on icon "cake" at bounding box center [322, 156] width 9 height 9
click at [309, 160] on icon "subject" at bounding box center [311, 156] width 9 height 9
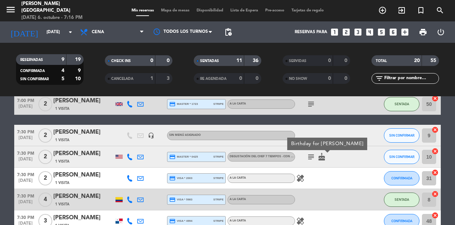
click at [308, 158] on icon "subject" at bounding box center [311, 156] width 9 height 9
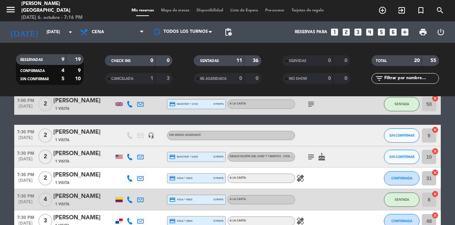
click at [399, 157] on span "SIN CONFIRMAR" at bounding box center [402, 156] width 25 height 4
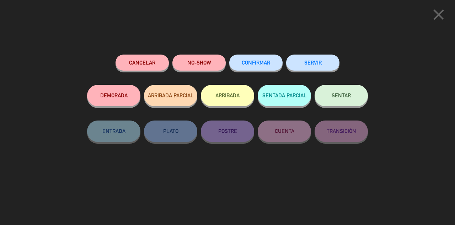
click at [348, 97] on span "SENTAR" at bounding box center [341, 95] width 19 height 6
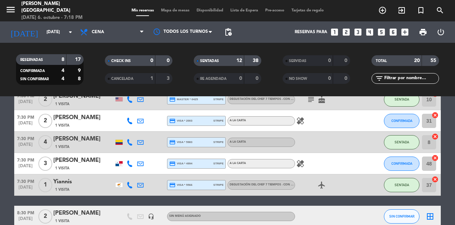
scroll to position [271, 0]
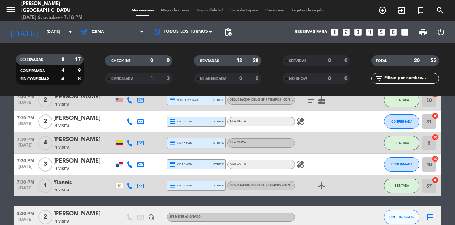
click at [395, 163] on span "CONFIRMADA" at bounding box center [402, 164] width 21 height 4
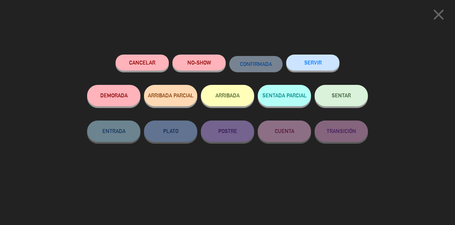
click at [347, 95] on span "SENTAR" at bounding box center [341, 95] width 19 height 6
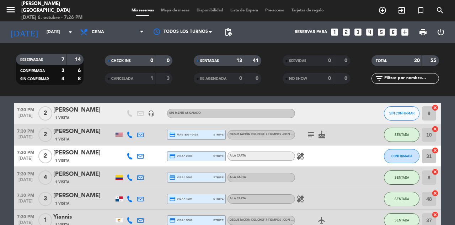
scroll to position [238, 0]
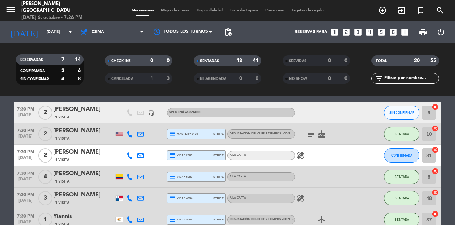
click at [300, 157] on icon "healing" at bounding box center [300, 155] width 9 height 9
click at [303, 156] on icon "healing" at bounding box center [300, 155] width 9 height 9
click at [300, 157] on icon "healing" at bounding box center [300, 155] width 9 height 9
click at [300, 156] on icon "healing" at bounding box center [300, 155] width 9 height 9
click at [396, 162] on button "CONFIRMADA" at bounding box center [402, 155] width 36 height 14
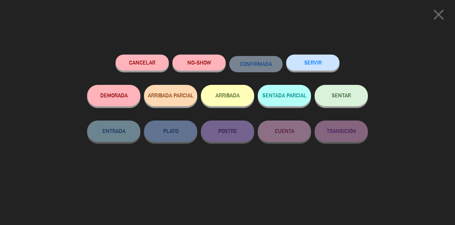
click at [338, 105] on button "SENTAR" at bounding box center [341, 95] width 53 height 21
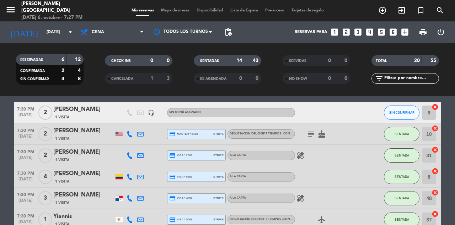
click at [23, 162] on span "[DATE]" at bounding box center [25, 159] width 23 height 8
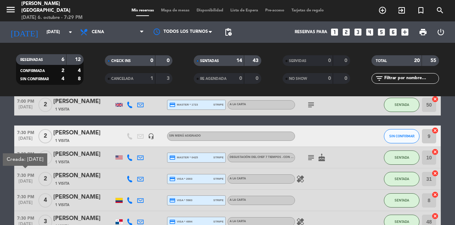
click at [174, 12] on span "Mapa de mesas" at bounding box center [176, 11] width 36 height 4
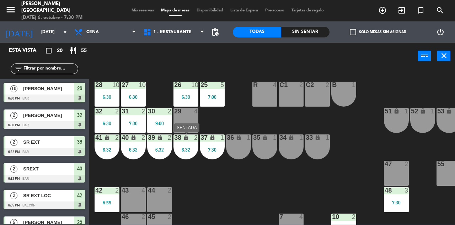
scroll to position [68, 0]
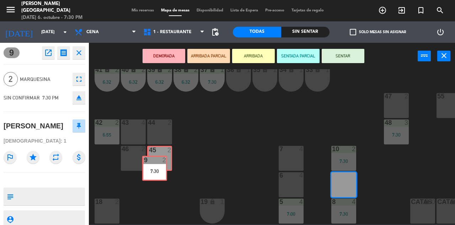
drag, startPoint x: 349, startPoint y: 182, endPoint x: 162, endPoint y: 164, distance: 187.3
click at [162, 164] on div "25 5 7:00 26 10 6:30 27 10 6:30 28 10 6:30 R 4 C1 2 C2 2 B 1 29 4 30 2 9:00 31 …" at bounding box center [275, 146] width 362 height 155
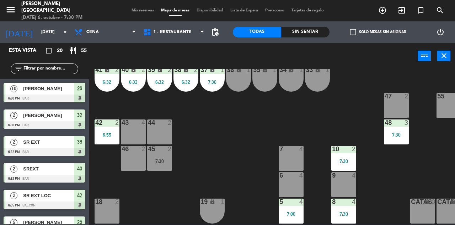
scroll to position [0, 0]
click at [162, 164] on div "45 2 7:30" at bounding box center [159, 158] width 25 height 25
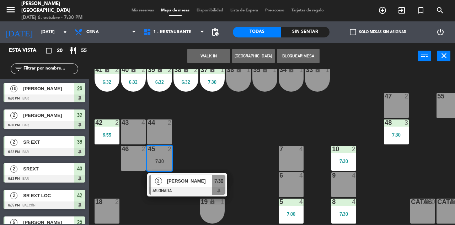
click at [176, 180] on span "[PERSON_NAME]" at bounding box center [190, 180] width 46 height 7
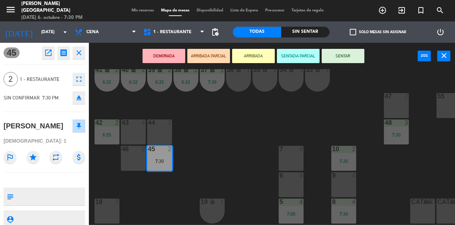
click at [347, 54] on button "SENTAR" at bounding box center [343, 56] width 43 height 14
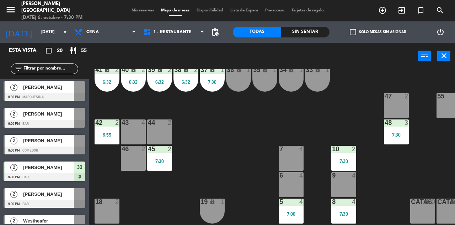
scroll to position [389, 0]
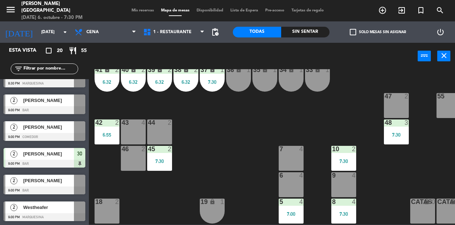
click at [139, 10] on span "Mis reservas" at bounding box center [143, 11] width 30 height 4
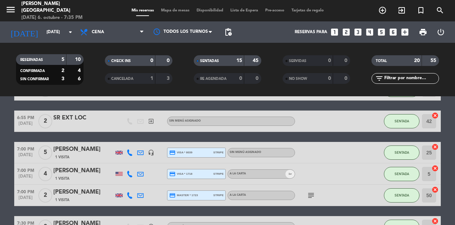
scroll to position [124, 0]
click at [171, 9] on span "Mapa de mesas" at bounding box center [176, 11] width 36 height 4
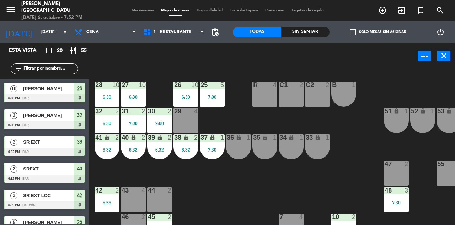
scroll to position [33, 0]
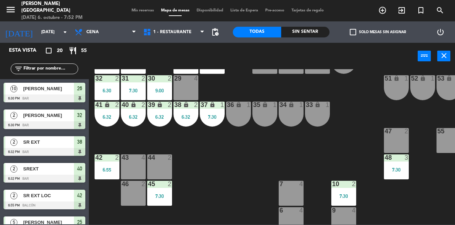
click at [135, 164] on div "43 4" at bounding box center [133, 166] width 25 height 25
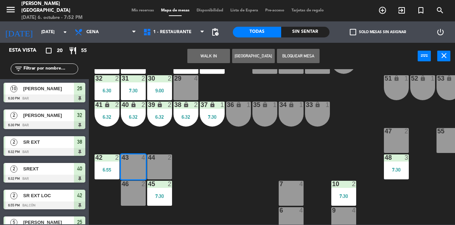
click at [209, 58] on button "WALK IN" at bounding box center [209, 56] width 43 height 14
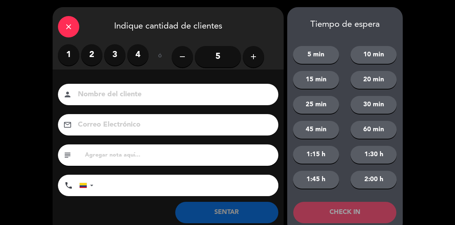
click at [117, 61] on label "3" at bounding box center [114, 54] width 21 height 21
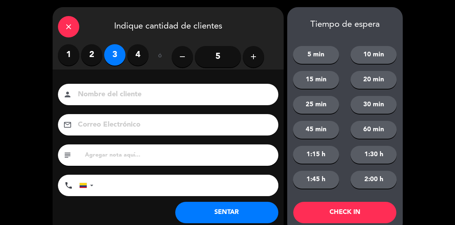
click at [151, 93] on input at bounding box center [173, 94] width 192 height 12
type input "SR EXT"
click at [223, 210] on button "SENTAR" at bounding box center [226, 211] width 103 height 21
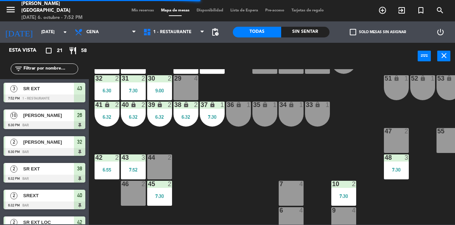
scroll to position [88, 0]
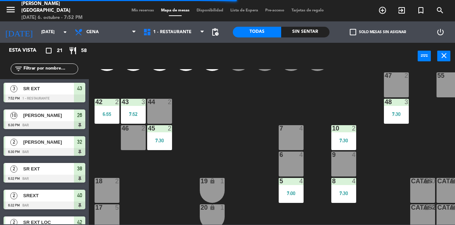
click at [289, 155] on div at bounding box center [292, 154] width 12 height 6
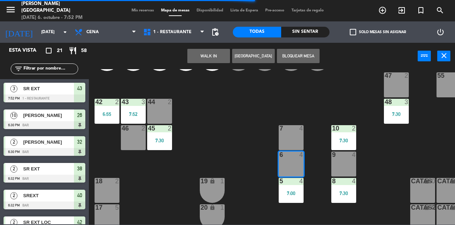
click at [285, 134] on div "7 4" at bounding box center [291, 137] width 25 height 25
click at [211, 54] on button "WALK IN" at bounding box center [209, 56] width 43 height 14
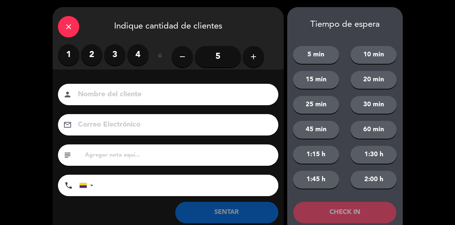
click at [197, 57] on input "5" at bounding box center [218, 56] width 46 height 21
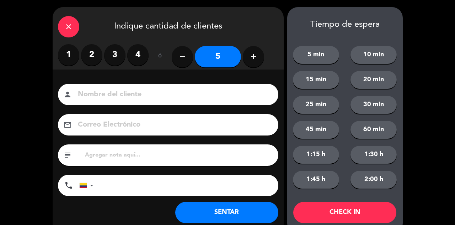
click at [209, 98] on input at bounding box center [173, 94] width 192 height 12
type input "SR EXT"
click at [218, 209] on button "SENTAR" at bounding box center [226, 211] width 103 height 21
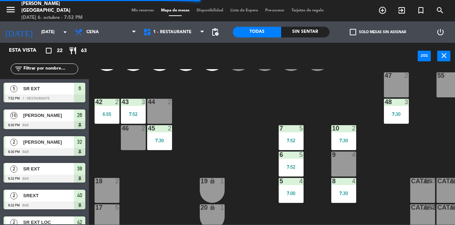
scroll to position [0, 0]
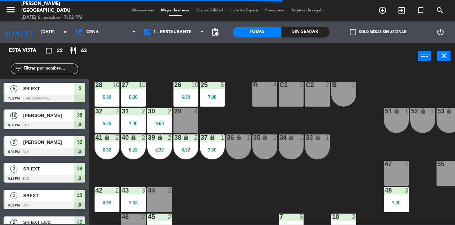
click at [137, 10] on span "Mis reservas" at bounding box center [143, 11] width 30 height 4
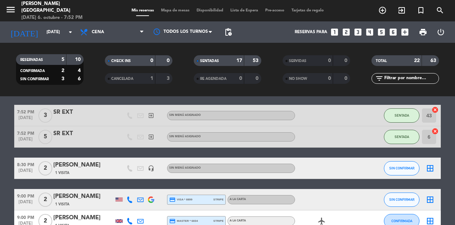
scroll to position [373, 0]
click at [168, 11] on span "Mapa de mesas" at bounding box center [176, 11] width 36 height 4
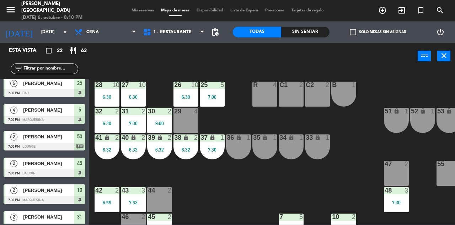
scroll to position [139, 0]
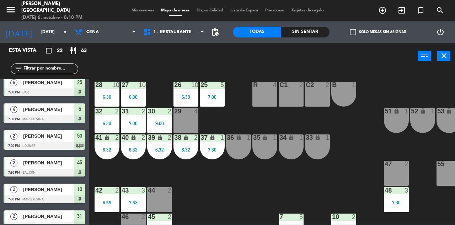
click at [192, 121] on div "29 4" at bounding box center [186, 120] width 25 height 25
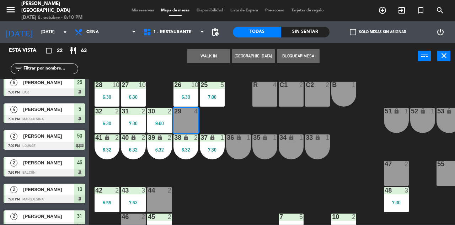
click at [197, 64] on div "WALK IN [GEOGRAPHIC_DATA] Bloquear Mesa power_input close" at bounding box center [253, 56] width 329 height 27
click at [208, 58] on button "WALK IN" at bounding box center [209, 56] width 43 height 14
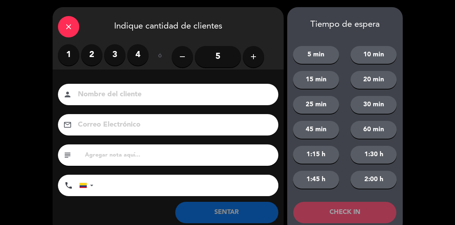
click at [119, 57] on label "3" at bounding box center [114, 54] width 21 height 21
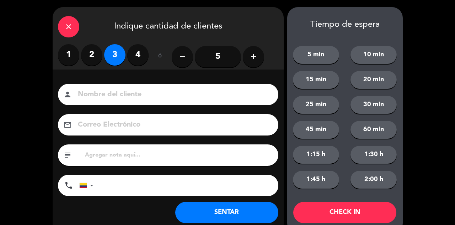
click at [145, 92] on input at bounding box center [173, 94] width 192 height 12
type input "SR EXT LOC"
click at [225, 214] on button "SENTAR" at bounding box center [226, 211] width 103 height 21
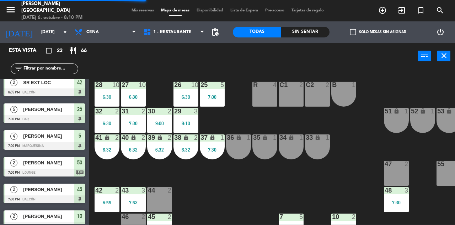
scroll to position [0, 0]
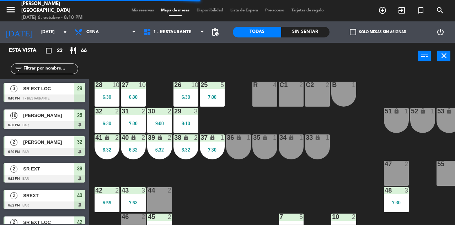
click at [131, 11] on span "Mis reservas" at bounding box center [143, 11] width 30 height 4
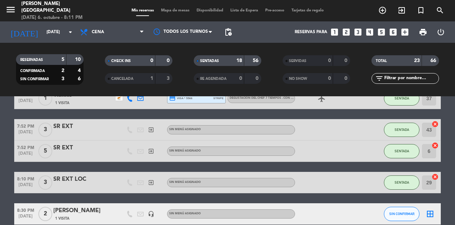
scroll to position [359, 0]
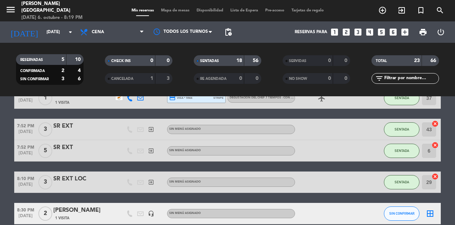
click at [170, 9] on span "Mapa de mesas" at bounding box center [176, 11] width 36 height 4
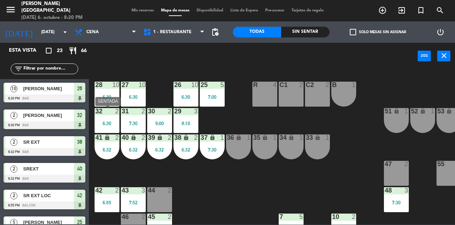
click at [104, 117] on div "32 2 6:30" at bounding box center [107, 120] width 25 height 25
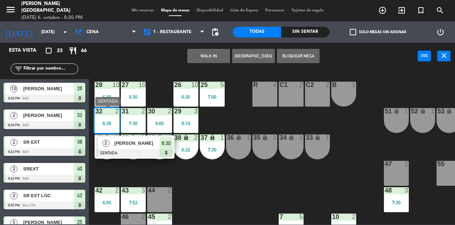
click at [137, 147] on div "[PERSON_NAME]" at bounding box center [137, 143] width 46 height 12
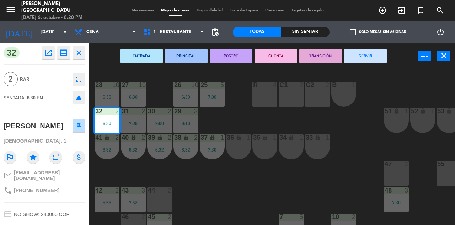
click at [364, 55] on button "SERVIR" at bounding box center [365, 56] width 43 height 14
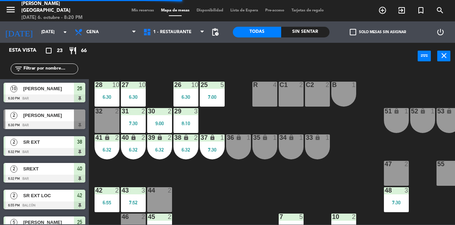
click at [102, 122] on div "32 2" at bounding box center [107, 120] width 25 height 25
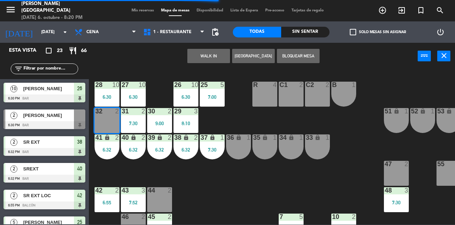
click at [204, 51] on button "WALK IN" at bounding box center [209, 56] width 43 height 14
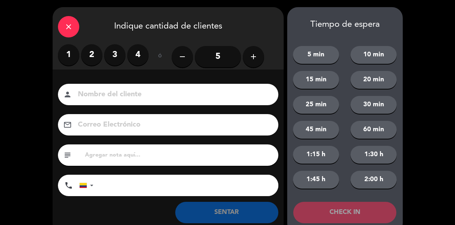
click at [95, 53] on label "2" at bounding box center [91, 54] width 21 height 21
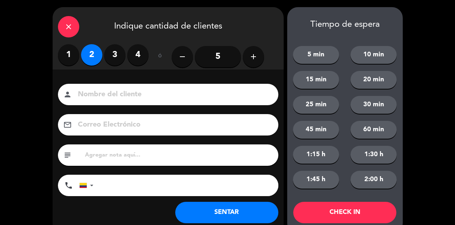
click at [132, 96] on input at bounding box center [173, 94] width 192 height 12
type input "SR EXT"
click at [219, 218] on button "SENTAR" at bounding box center [226, 211] width 103 height 21
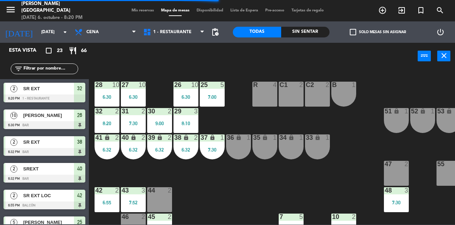
click at [135, 12] on span "Mis reservas" at bounding box center [143, 11] width 30 height 4
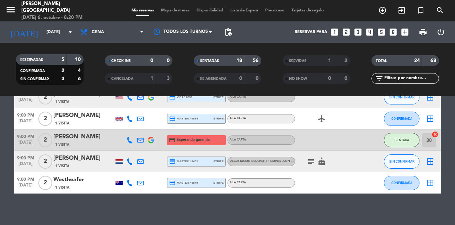
scroll to position [520, 0]
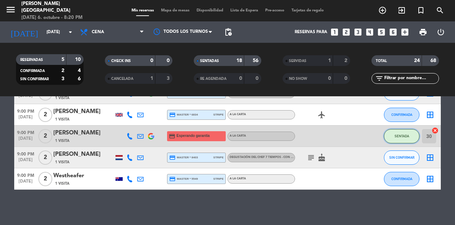
click at [404, 136] on span "SENTADA" at bounding box center [402, 136] width 15 height 4
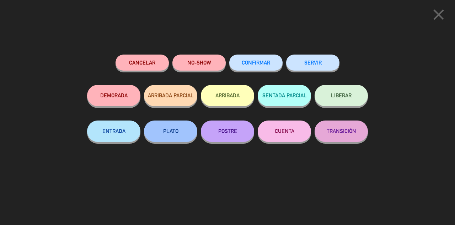
click at [312, 55] on div "SERVIR" at bounding box center [312, 69] width 53 height 30
click at [310, 67] on button "SERVIR" at bounding box center [312, 62] width 53 height 16
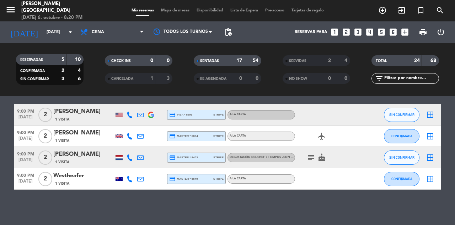
scroll to position [472, 0]
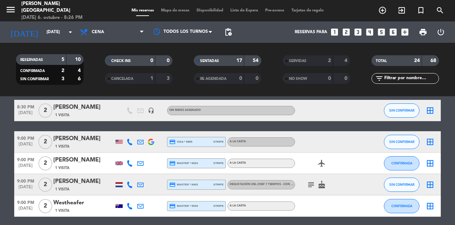
click at [311, 183] on icon "subject" at bounding box center [311, 184] width 9 height 9
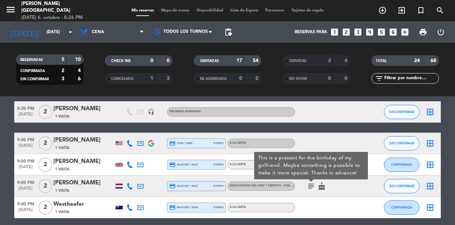
scroll to position [470, 0]
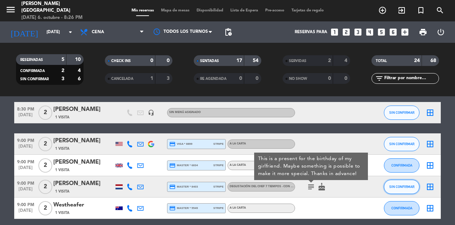
click at [399, 186] on span "SIN CONFIRMAR" at bounding box center [402, 186] width 25 height 4
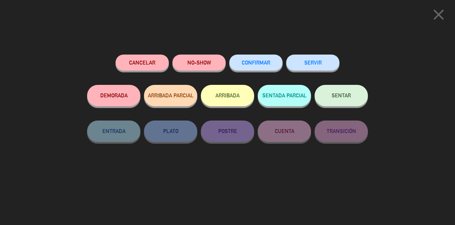
click at [352, 93] on button "SENTAR" at bounding box center [341, 95] width 53 height 21
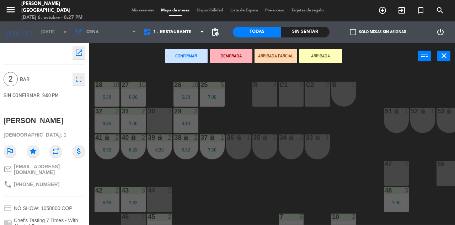
scroll to position [0, 64]
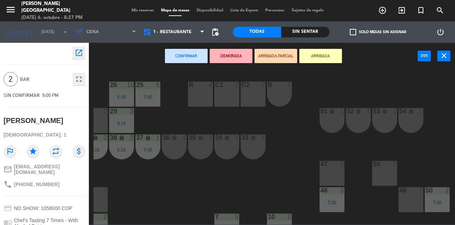
click at [240, 178] on div "25 5 7:00 26 10 6:30 27 10 6:30 28 10 6:30 R 4 C1 2 C2 2 B 1 29 3 8:10 30 2 31 …" at bounding box center [275, 146] width 362 height 155
click at [137, 14] on div "menu [PERSON_NAME] [GEOGRAPHIC_DATA] [DATE] 6. octubre - 8:27 PM Mis reservas M…" at bounding box center [227, 10] width 455 height 21
click at [134, 11] on span "Mis reservas" at bounding box center [143, 11] width 30 height 4
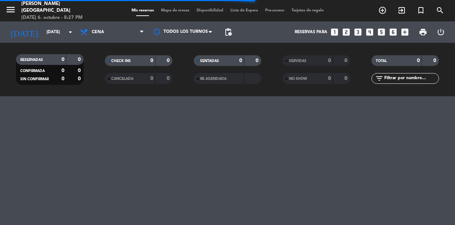
click at [172, 11] on span "Mapa de mesas" at bounding box center [176, 11] width 36 height 4
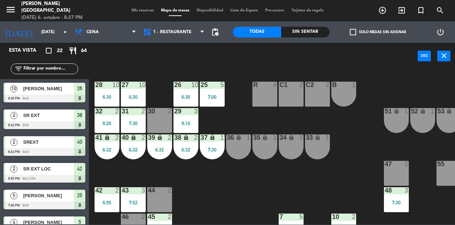
click at [239, 143] on div "36 lock 1" at bounding box center [238, 146] width 25 height 25
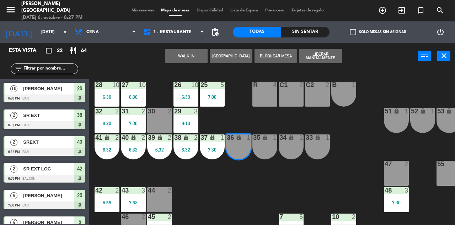
click at [274, 148] on div "35 lock 1" at bounding box center [265, 146] width 25 height 25
click at [183, 55] on button "WALK IN" at bounding box center [186, 56] width 43 height 14
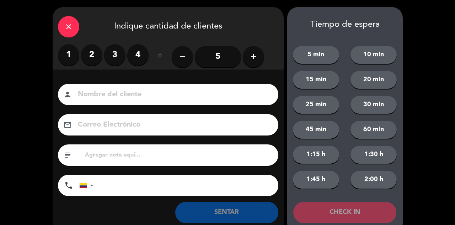
click at [91, 53] on label "2" at bounding box center [91, 54] width 21 height 21
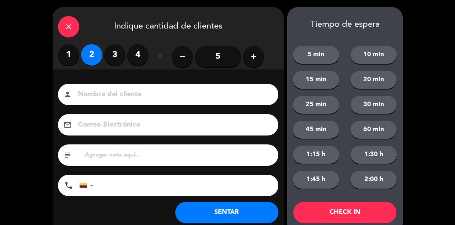
click at [133, 94] on input at bounding box center [173, 94] width 192 height 12
type input "SREXT"
click at [238, 213] on button "SENTAR" at bounding box center [226, 211] width 103 height 21
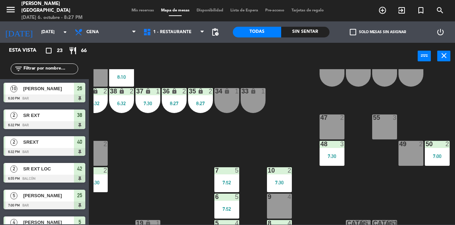
scroll to position [47, 64]
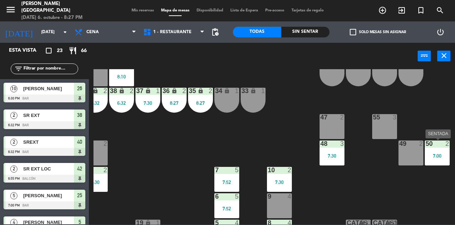
click at [440, 162] on div "50 2 7:00" at bounding box center [437, 152] width 25 height 25
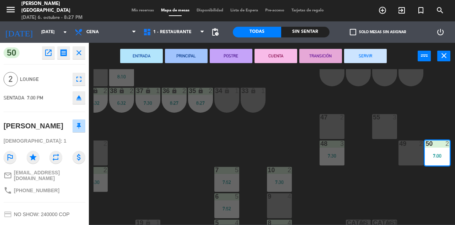
click at [359, 56] on button "SERVIR" at bounding box center [365, 56] width 43 height 14
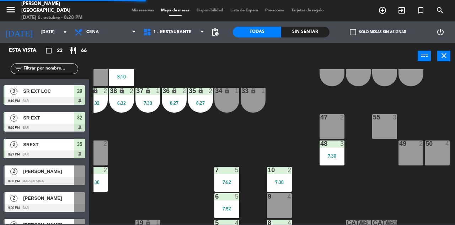
scroll to position [469, 0]
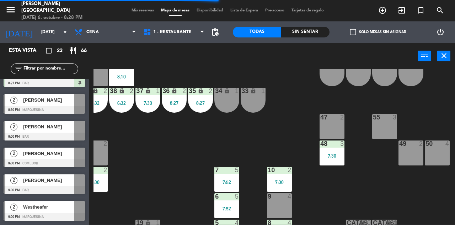
click at [70, 182] on span "[PERSON_NAME]" at bounding box center [48, 179] width 51 height 7
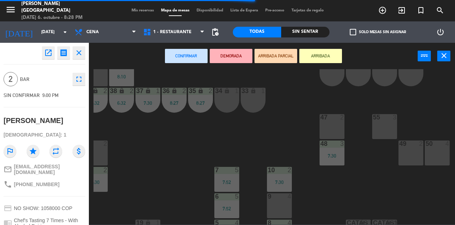
click at [432, 154] on div "50 4" at bounding box center [437, 152] width 25 height 25
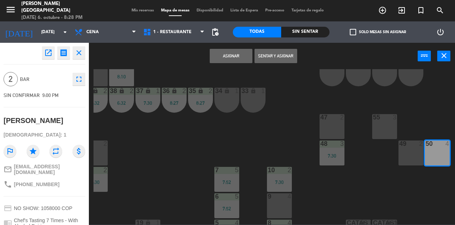
click at [279, 54] on button "Sentar y Asignar" at bounding box center [276, 56] width 43 height 14
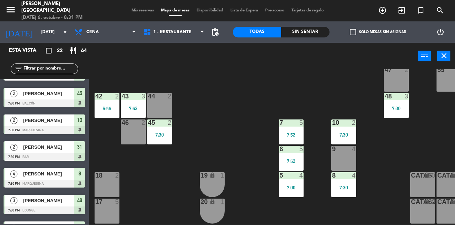
scroll to position [94, 64]
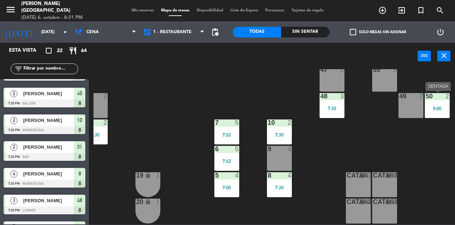
click at [444, 111] on div "50 2 9:00" at bounding box center [437, 105] width 25 height 25
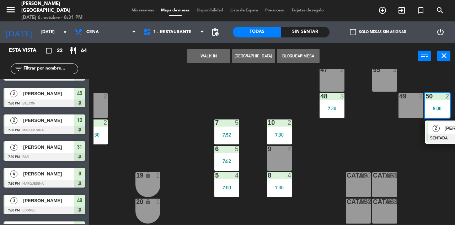
click at [139, 98] on div "25 5 7:00 26 10 6:30 27 10 6:30 28 10 6:30 R 4 C1 2 C2 2 B 1 29 3 8:10 30 2 31 …" at bounding box center [275, 146] width 362 height 155
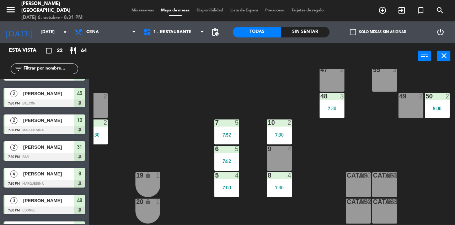
scroll to position [0, 64]
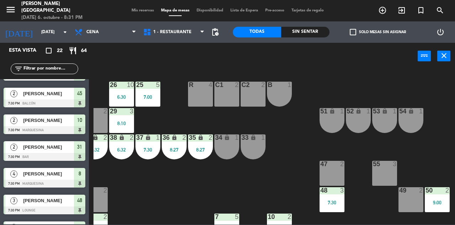
click at [136, 10] on span "Mis reservas" at bounding box center [143, 11] width 30 height 4
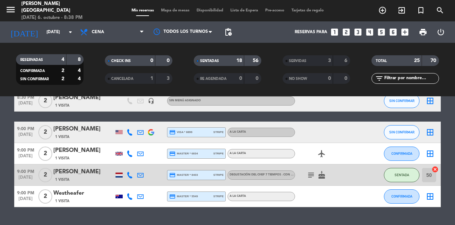
scroll to position [491, 0]
click at [63, 36] on input "[DATE]" at bounding box center [71, 32] width 57 height 12
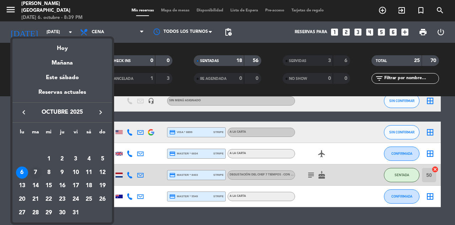
click at [33, 174] on div "7" at bounding box center [36, 172] width 12 height 12
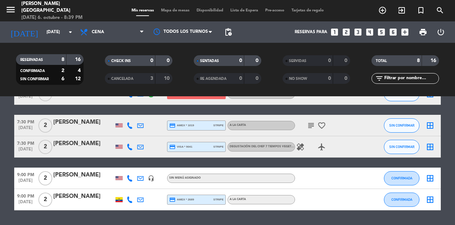
scroll to position [0, 0]
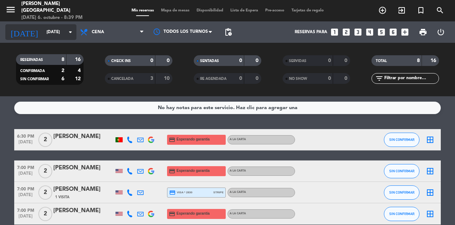
click at [62, 33] on input "[DATE]" at bounding box center [71, 32] width 57 height 12
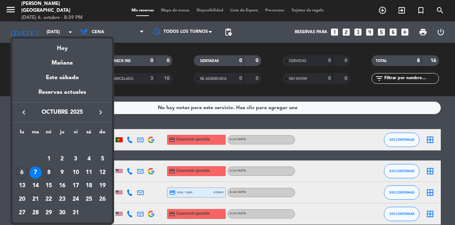
click at [48, 170] on div "8" at bounding box center [49, 172] width 12 height 12
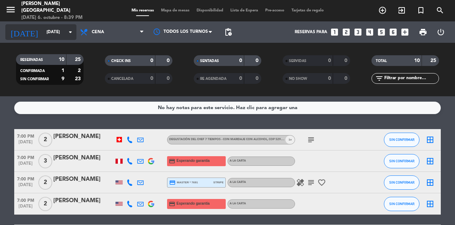
click at [49, 32] on input "[DATE]" at bounding box center [71, 32] width 57 height 12
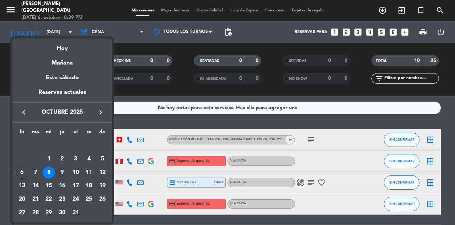
click at [64, 173] on div "9" at bounding box center [62, 172] width 12 height 12
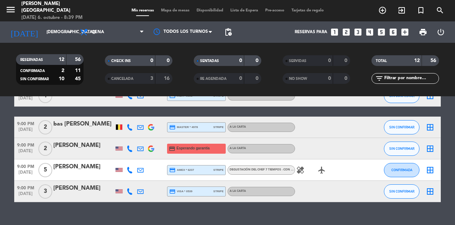
scroll to position [226, 0]
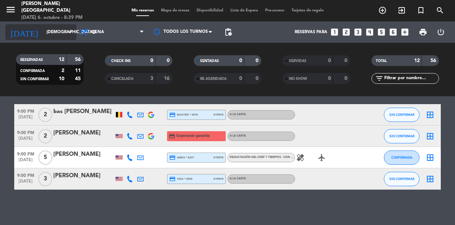
click at [53, 27] on input "[DEMOGRAPHIC_DATA][DATE]" at bounding box center [71, 32] width 57 height 12
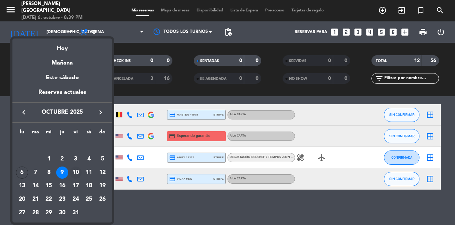
click at [75, 172] on div "10" at bounding box center [76, 172] width 12 height 12
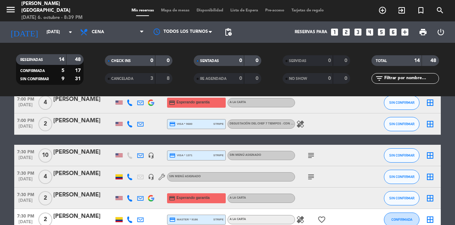
scroll to position [100, 0]
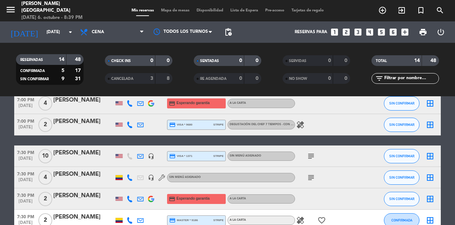
click at [129, 198] on icon at bounding box center [130, 198] width 6 height 6
click at [125, 185] on span "Copiar" at bounding box center [123, 186] width 15 height 7
click at [396, 197] on span "SIN CONFIRMAR" at bounding box center [402, 198] width 25 height 4
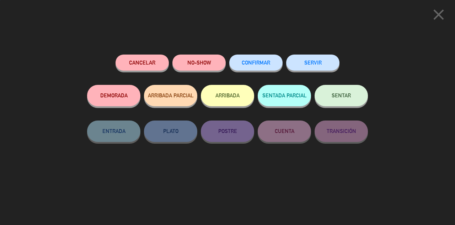
click at [144, 62] on button "Cancelar" at bounding box center [142, 62] width 53 height 16
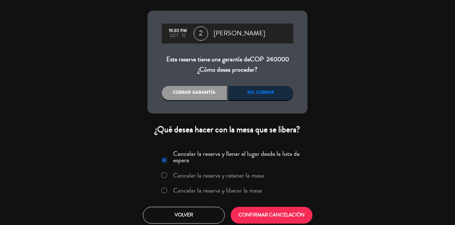
scroll to position [25, 0]
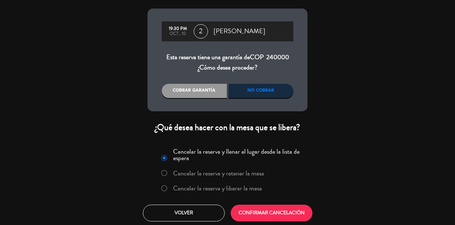
click at [245, 188] on label "Cancelar la reserva y liberar la mesa" at bounding box center [217, 188] width 89 height 6
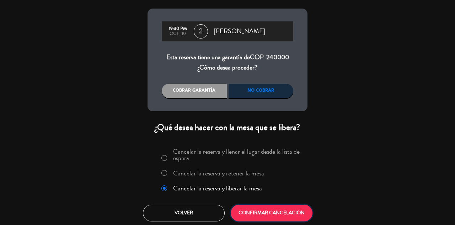
click at [267, 212] on button "CONFIRMAR CANCELACIÓN" at bounding box center [272, 212] width 82 height 17
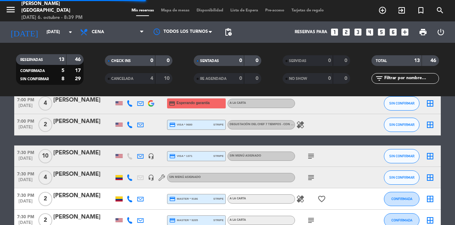
scroll to position [68, 0]
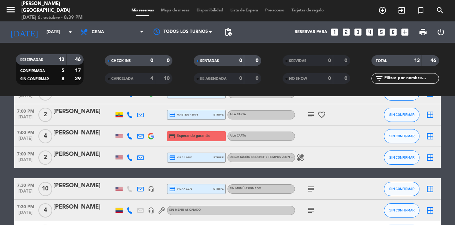
click at [129, 134] on icon at bounding box center [130, 136] width 6 height 6
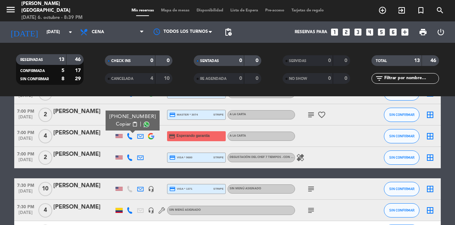
click at [128, 121] on button "Copiar content_paste" at bounding box center [127, 123] width 22 height 7
click at [143, 136] on icon at bounding box center [140, 136] width 6 height 6
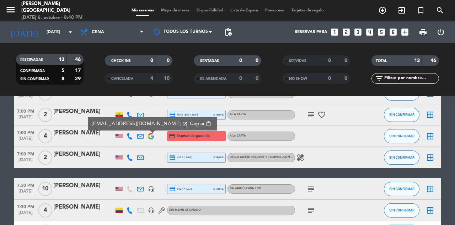
scroll to position [237, 0]
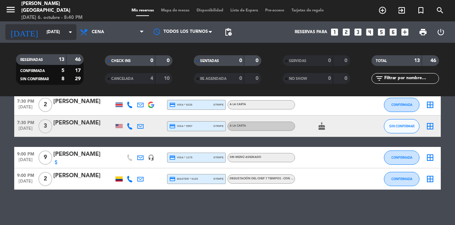
click at [63, 35] on input "[DATE]" at bounding box center [71, 32] width 57 height 12
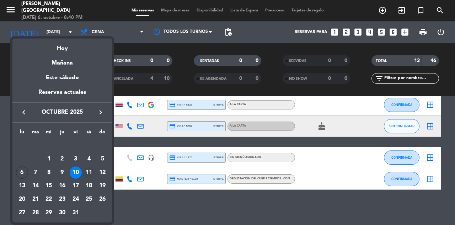
click at [90, 174] on div "11" at bounding box center [89, 172] width 12 height 12
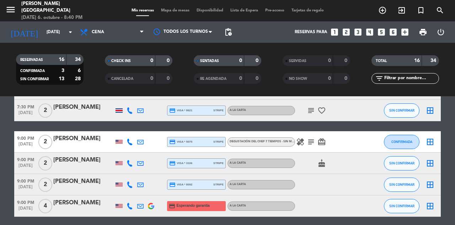
scroll to position [284, 0]
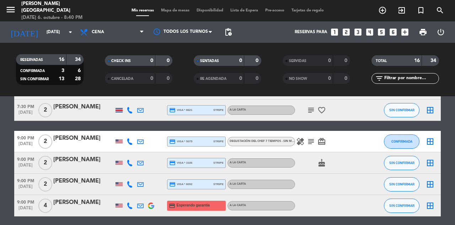
click at [132, 207] on icon at bounding box center [130, 205] width 6 height 6
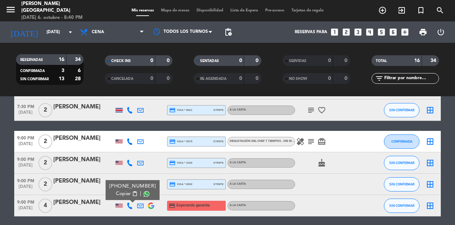
click at [126, 190] on span "Copiar" at bounding box center [123, 193] width 15 height 7
click at [392, 210] on button "SIN CONFIRMAR" at bounding box center [402, 205] width 36 height 14
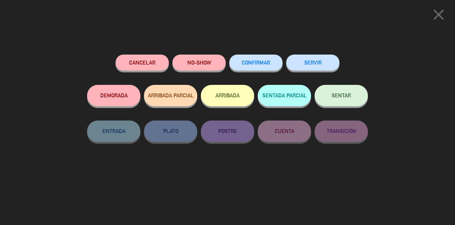
click at [138, 63] on button "Cancelar" at bounding box center [142, 62] width 53 height 16
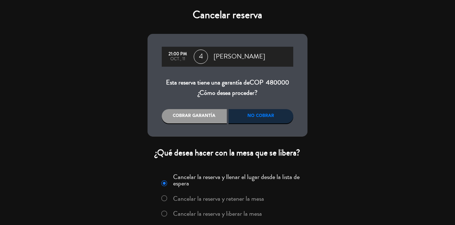
scroll to position [26, 0]
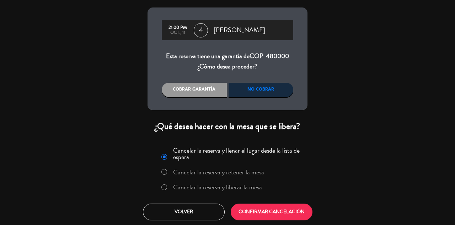
click at [227, 190] on label "Cancelar la reserva y liberar la mesa" at bounding box center [217, 187] width 89 height 6
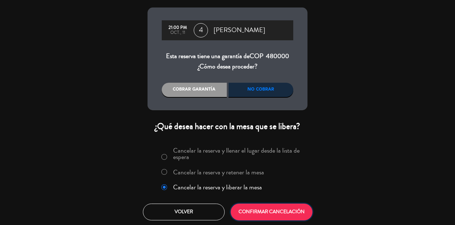
click at [265, 213] on button "CONFIRMAR CANCELACIÓN" at bounding box center [272, 211] width 82 height 17
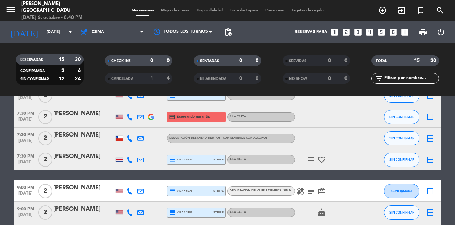
scroll to position [290, 0]
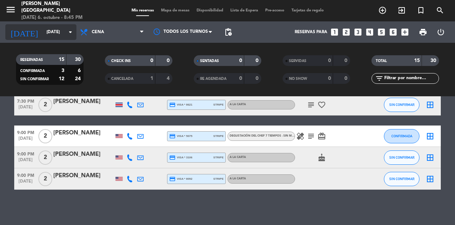
click at [57, 36] on input "[DATE]" at bounding box center [71, 32] width 57 height 12
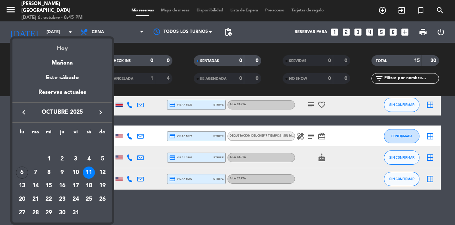
click at [64, 44] on div "Hoy" at bounding box center [62, 45] width 100 height 15
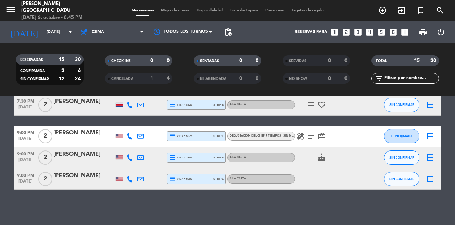
type input "[DATE]"
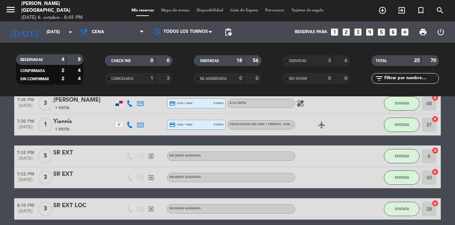
click at [178, 7] on div "Mis reservas Mapa de mesas Disponibilidad Lista de Espera Pre-acceso Tarjetas d…" at bounding box center [228, 10] width 200 height 6
click at [178, 9] on span "Mapa de mesas" at bounding box center [176, 11] width 36 height 4
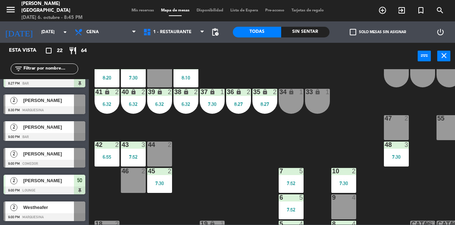
scroll to position [427, 0]
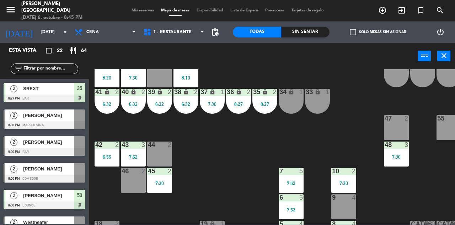
click at [72, 122] on div at bounding box center [45, 125] width 82 height 8
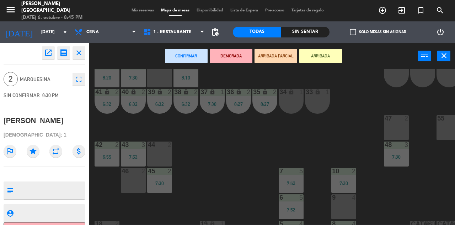
click at [131, 177] on div "46 2" at bounding box center [133, 180] width 25 height 25
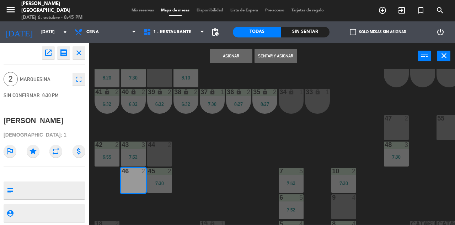
click at [274, 56] on button "Sentar y Asignar" at bounding box center [276, 56] width 43 height 14
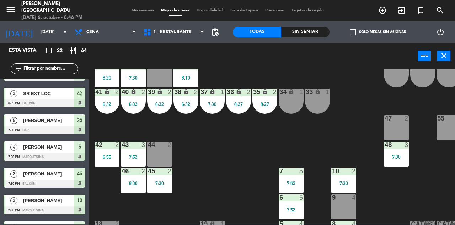
scroll to position [442, 0]
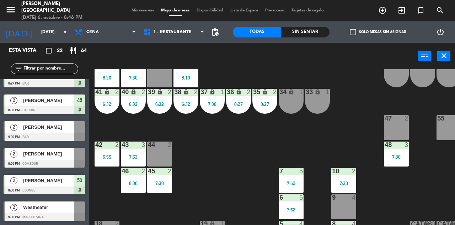
click at [138, 9] on span "Mis reservas" at bounding box center [143, 11] width 30 height 4
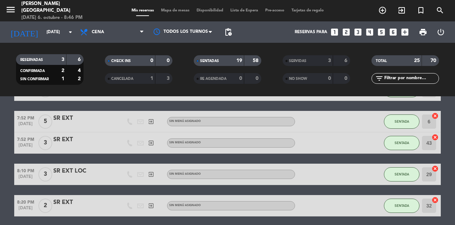
scroll to position [509, 0]
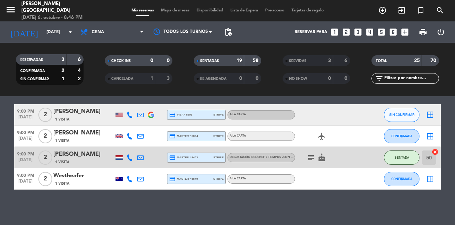
click at [27, 120] on span "[DATE]" at bounding box center [25, 119] width 23 height 8
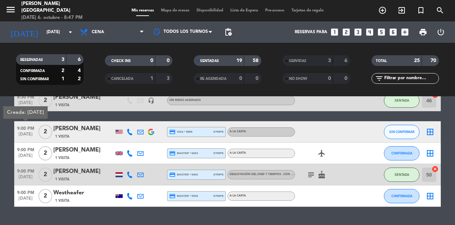
scroll to position [492, 0]
click at [30, 158] on span "[DATE]" at bounding box center [25, 157] width 23 height 8
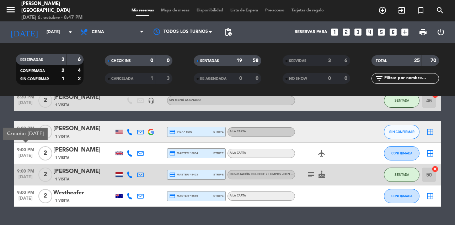
click at [26, 196] on span "[DATE]" at bounding box center [25, 200] width 23 height 8
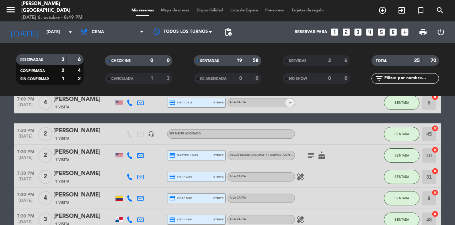
scroll to position [0, 0]
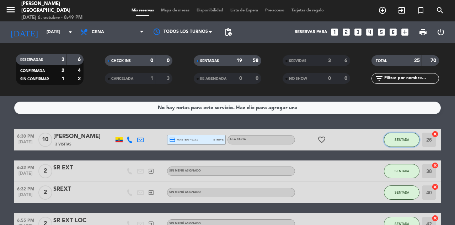
click at [389, 141] on button "SENTADA" at bounding box center [402, 139] width 36 height 14
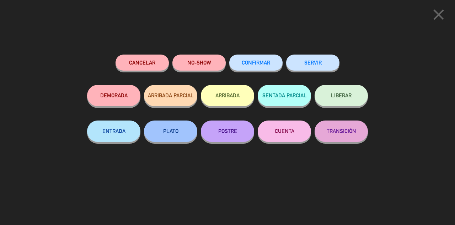
click at [321, 58] on button "SERVIR" at bounding box center [312, 62] width 53 height 16
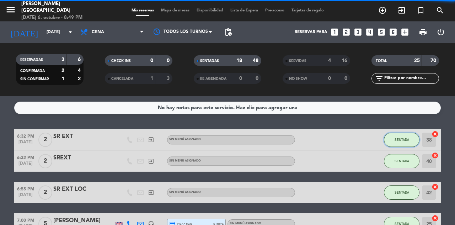
click at [398, 142] on button "SENTADA" at bounding box center [402, 139] width 36 height 14
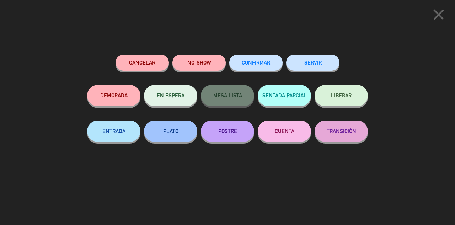
click at [327, 69] on button "SERVIR" at bounding box center [312, 62] width 53 height 16
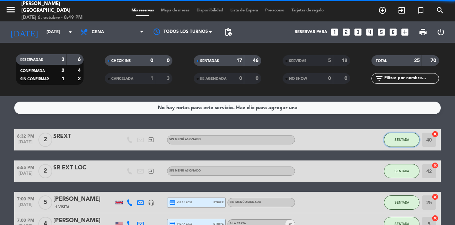
click at [402, 139] on span "SENTADA" at bounding box center [402, 139] width 15 height 4
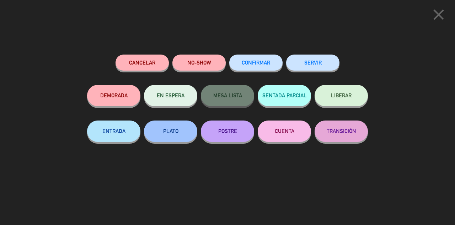
click at [310, 64] on button "SERVIR" at bounding box center [312, 62] width 53 height 16
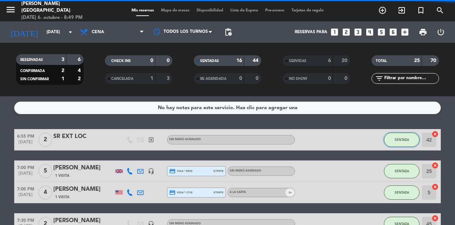
click at [400, 141] on button "SENTADA" at bounding box center [402, 139] width 36 height 14
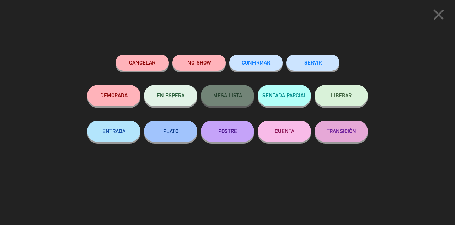
click at [320, 58] on button "SERVIR" at bounding box center [312, 62] width 53 height 16
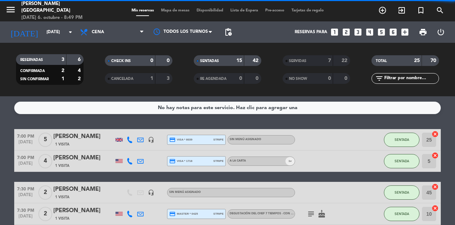
click at [403, 140] on span "SENTADA" at bounding box center [402, 139] width 15 height 4
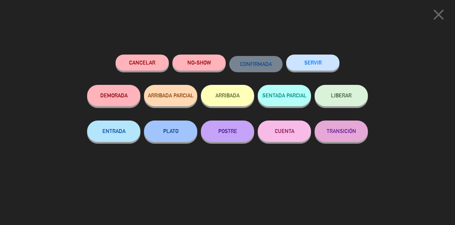
click at [328, 66] on button "SERVIR" at bounding box center [312, 62] width 53 height 16
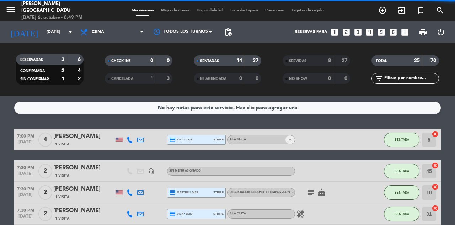
click at [402, 140] on span "SENTADA" at bounding box center [402, 139] width 15 height 4
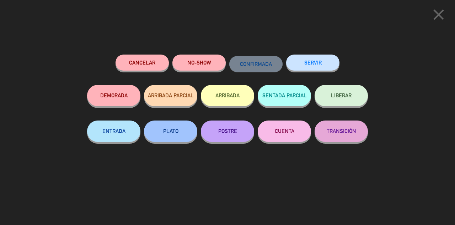
click at [336, 63] on button "SERVIR" at bounding box center [312, 62] width 53 height 16
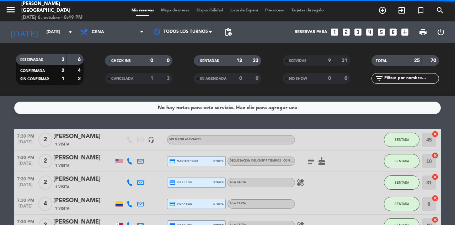
click at [406, 141] on span "SENTADA" at bounding box center [402, 139] width 15 height 4
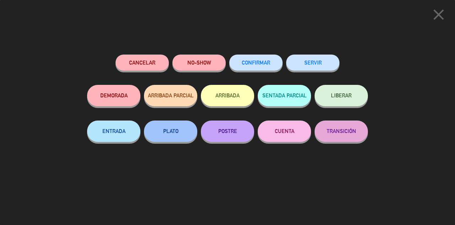
click at [334, 65] on button "SERVIR" at bounding box center [312, 62] width 53 height 16
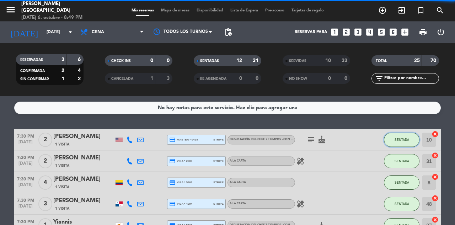
click at [395, 143] on button "SENTADA" at bounding box center [402, 139] width 36 height 14
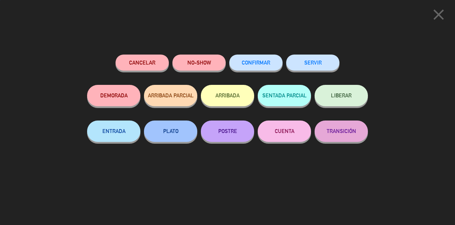
click at [326, 66] on button "SERVIR" at bounding box center [312, 62] width 53 height 16
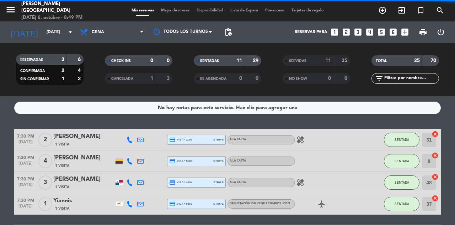
click at [403, 144] on button "SENTADA" at bounding box center [402, 139] width 36 height 14
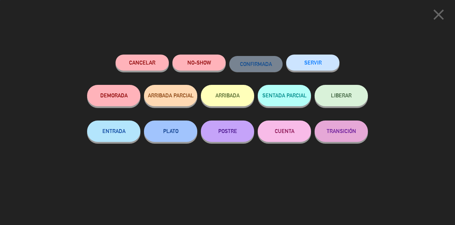
click at [328, 68] on button "SERVIR" at bounding box center [312, 62] width 53 height 16
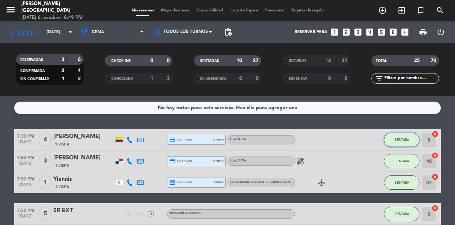
click at [403, 145] on button "SENTADA" at bounding box center [402, 139] width 36 height 14
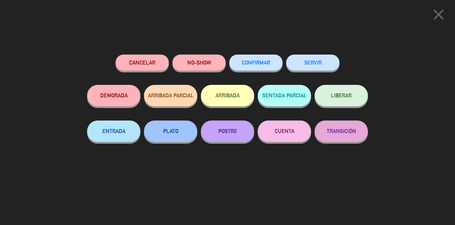
click at [325, 59] on button "SERVIR" at bounding box center [312, 62] width 53 height 16
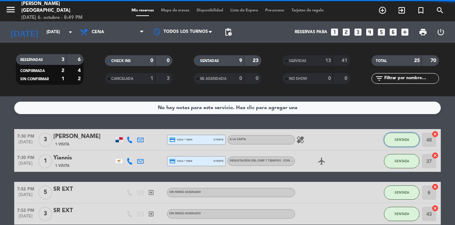
click at [404, 139] on span "SENTADA" at bounding box center [402, 139] width 15 height 4
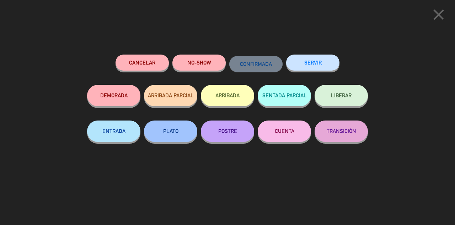
click at [323, 68] on button "SERVIR" at bounding box center [312, 62] width 53 height 16
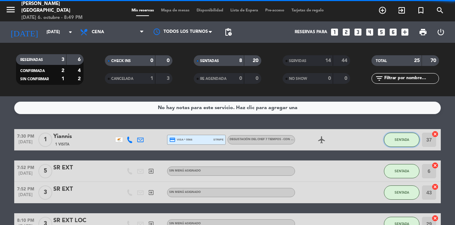
click at [409, 144] on button "SENTADA" at bounding box center [402, 139] width 36 height 14
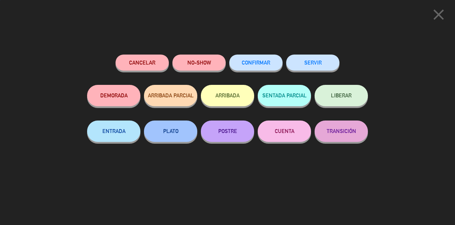
click at [322, 69] on button "SERVIR" at bounding box center [312, 62] width 53 height 16
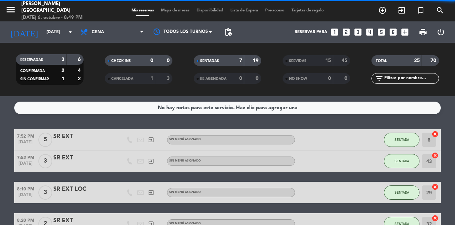
click at [406, 139] on span "SENTADA" at bounding box center [402, 139] width 15 height 4
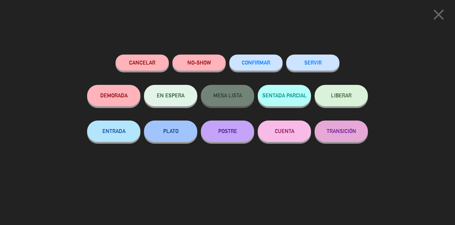
click at [333, 59] on button "SERVIR" at bounding box center [312, 62] width 53 height 16
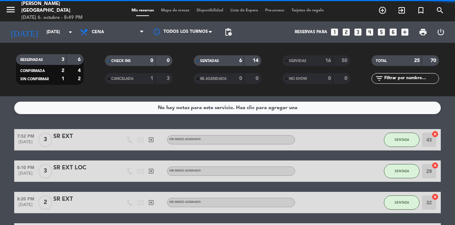
click at [404, 139] on span "SENTADA" at bounding box center [402, 139] width 15 height 4
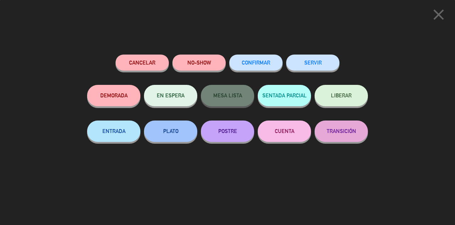
click at [325, 59] on button "SERVIR" at bounding box center [312, 62] width 53 height 16
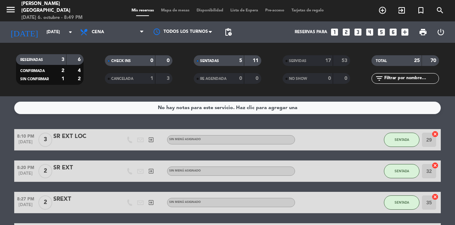
click at [404, 143] on button "SENTADA" at bounding box center [402, 139] width 36 height 14
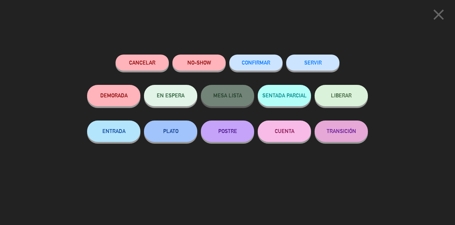
click at [322, 65] on button "SERVIR" at bounding box center [312, 62] width 53 height 16
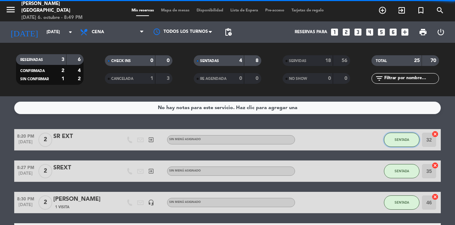
click at [404, 144] on button "SENTADA" at bounding box center [402, 139] width 36 height 14
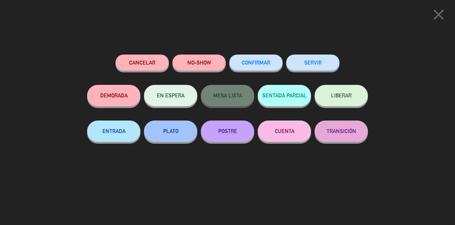
click at [334, 60] on button "SERVIR" at bounding box center [312, 62] width 53 height 16
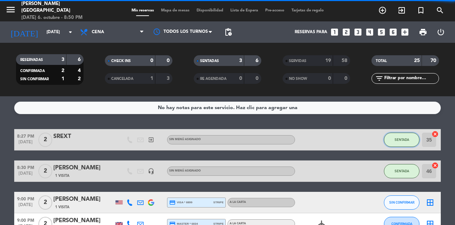
click at [406, 142] on button "SENTADA" at bounding box center [402, 139] width 36 height 14
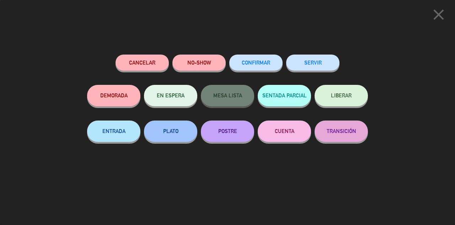
click at [326, 66] on button "SERVIR" at bounding box center [312, 62] width 53 height 16
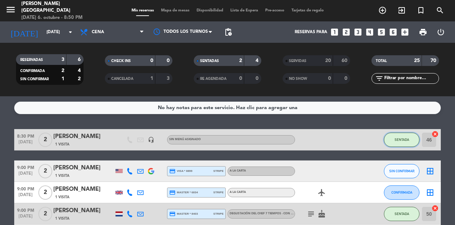
click at [399, 138] on span "SENTADA" at bounding box center [402, 139] width 15 height 4
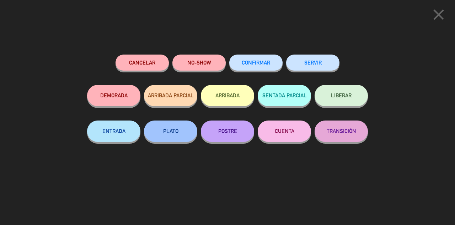
click at [320, 66] on button "SERVIR" at bounding box center [312, 62] width 53 height 16
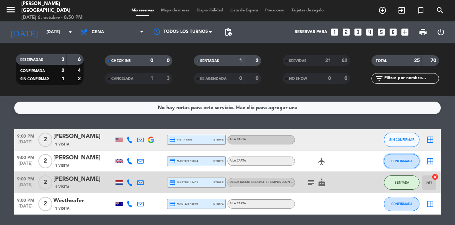
click at [393, 157] on button "CONFIRMADA" at bounding box center [402, 161] width 36 height 14
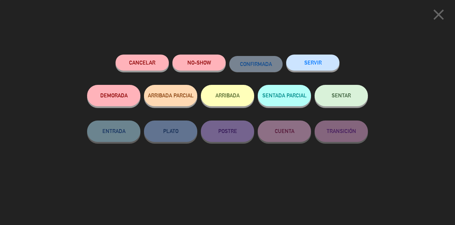
click at [341, 99] on button "SENTAR" at bounding box center [341, 95] width 53 height 21
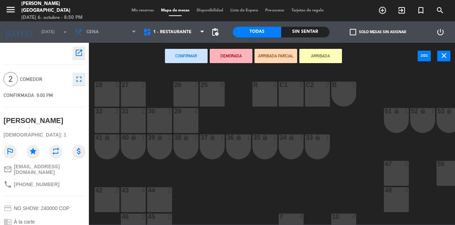
click at [109, 191] on div at bounding box center [107, 190] width 12 height 6
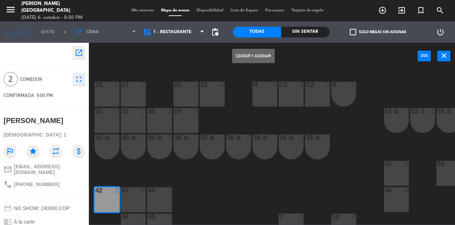
click at [259, 57] on button "Sentar y Asignar" at bounding box center [253, 56] width 43 height 14
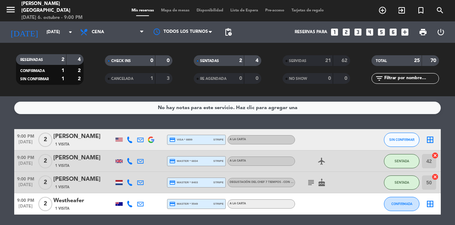
click at [396, 203] on span "CONFIRMADA" at bounding box center [402, 203] width 21 height 4
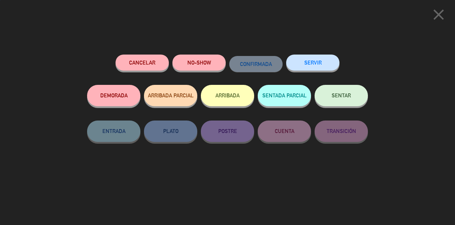
click at [351, 100] on button "SENTAR" at bounding box center [341, 95] width 53 height 21
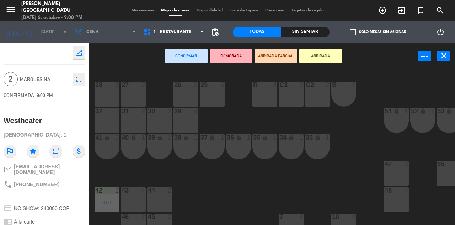
click at [169, 117] on div "30 2" at bounding box center [159, 120] width 25 height 25
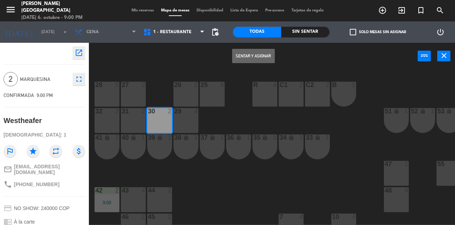
click at [260, 56] on button "Sentar y Asignar" at bounding box center [253, 56] width 43 height 14
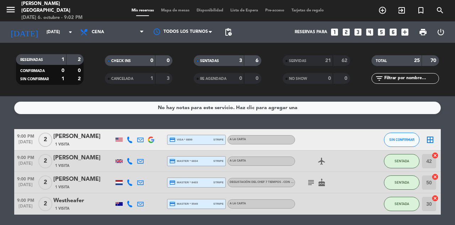
scroll to position [25, 0]
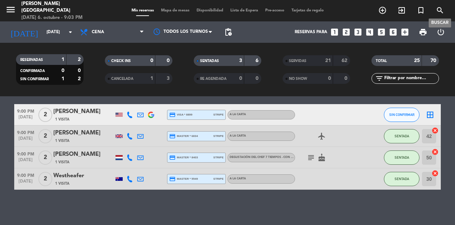
click at [440, 9] on icon "search" at bounding box center [440, 10] width 9 height 9
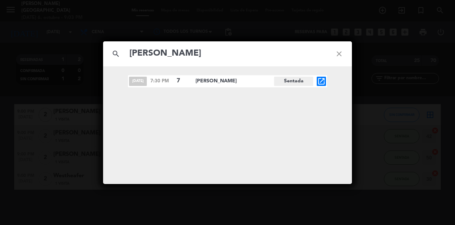
type input "[PERSON_NAME]"
click at [321, 82] on icon "open_in_new" at bounding box center [321, 81] width 9 height 9
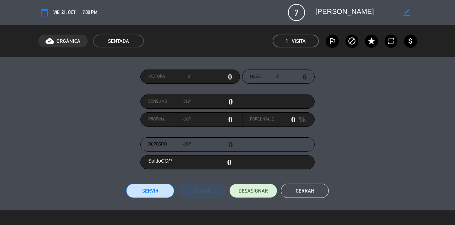
click at [299, 191] on button "Cerrar" at bounding box center [305, 190] width 48 height 14
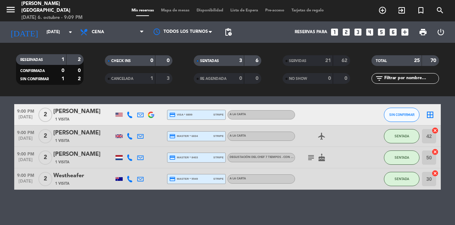
click at [170, 11] on span "Mapa de mesas" at bounding box center [176, 11] width 36 height 4
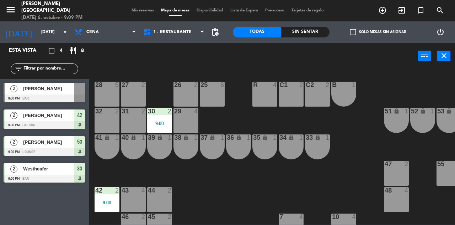
click at [110, 89] on div "28 5" at bounding box center [107, 93] width 25 height 25
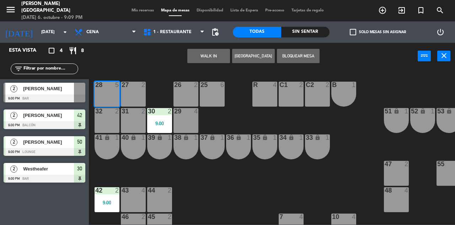
click at [206, 52] on button "WALK IN" at bounding box center [209, 56] width 43 height 14
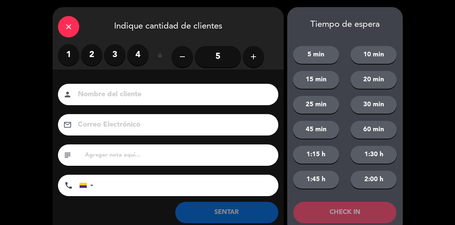
click at [133, 55] on label "4" at bounding box center [137, 54] width 21 height 21
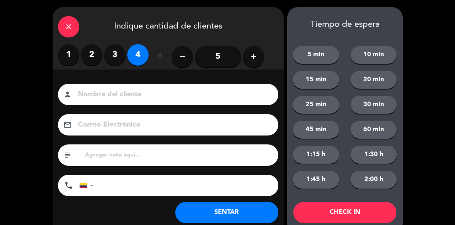
click at [158, 95] on input at bounding box center [173, 94] width 192 height 12
type input "SR EXT"
click at [243, 219] on button "SENTAR" at bounding box center [226, 211] width 103 height 21
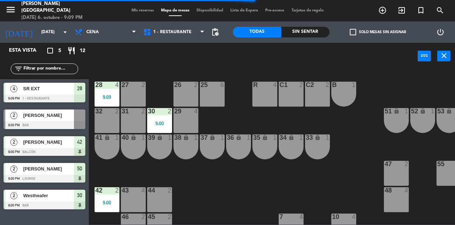
click at [139, 9] on span "Mis reservas" at bounding box center [143, 11] width 30 height 4
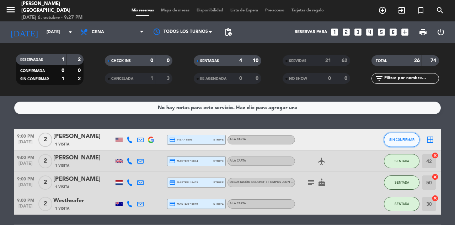
click at [403, 145] on button "SIN CONFIRMAR" at bounding box center [402, 139] width 36 height 14
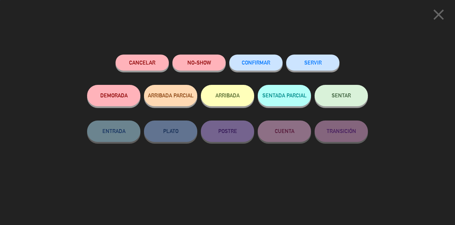
click at [350, 99] on button "SENTAR" at bounding box center [341, 95] width 53 height 21
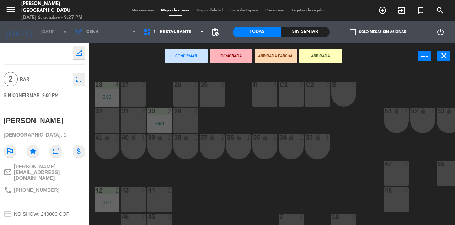
click at [185, 87] on div at bounding box center [186, 84] width 12 height 6
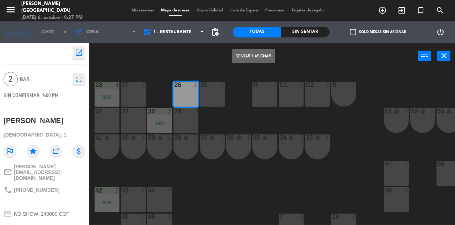
click at [258, 56] on button "Sentar y Asignar" at bounding box center [253, 56] width 43 height 14
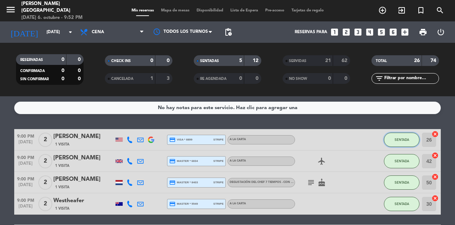
click at [402, 137] on span "SENTADA" at bounding box center [402, 139] width 15 height 4
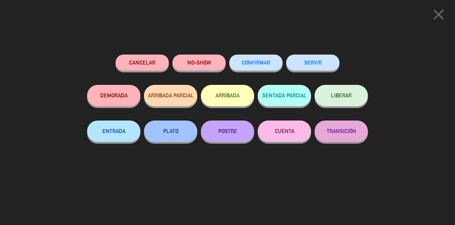
click at [333, 52] on div "Cancelar NO-SHOW CONFIRMAR SERVIR DEMORADA ARRIBADA PARCIAL ARRIBADA SENTADA PA…" at bounding box center [227, 136] width 291 height 175
click at [329, 59] on button "SERVIR" at bounding box center [312, 62] width 53 height 16
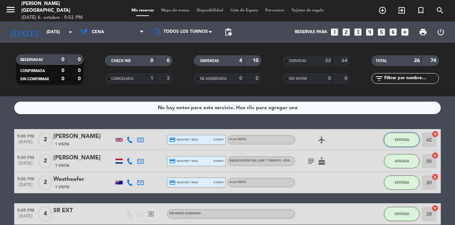
click at [397, 136] on button "SENTADA" at bounding box center [402, 139] width 36 height 14
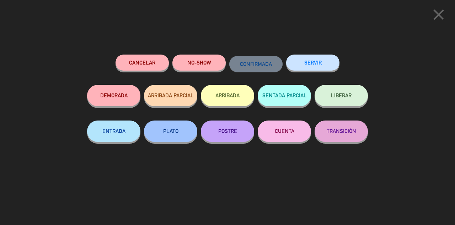
click at [313, 59] on button "SERVIR" at bounding box center [312, 62] width 53 height 16
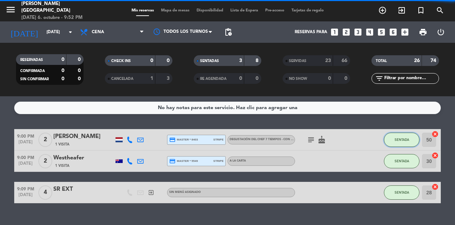
click at [405, 139] on span "SENTADA" at bounding box center [402, 139] width 15 height 4
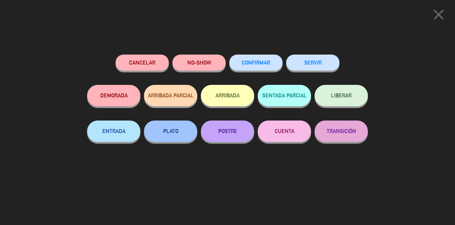
click at [295, 64] on button "SERVIR" at bounding box center [312, 62] width 53 height 16
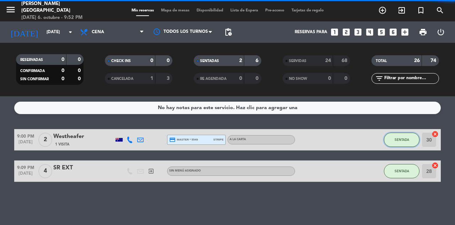
click at [401, 138] on span "SENTADA" at bounding box center [402, 139] width 15 height 4
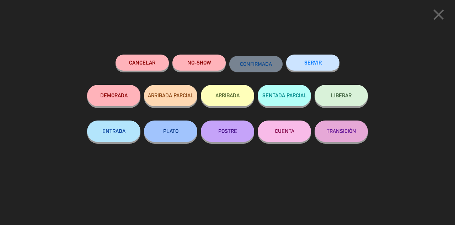
click at [321, 70] on button "SERVIR" at bounding box center [312, 62] width 53 height 16
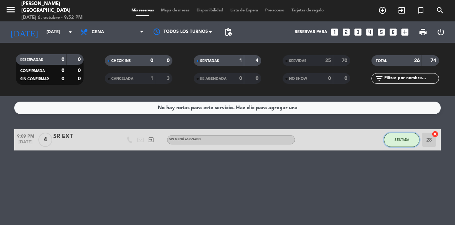
click at [399, 135] on button "SENTADA" at bounding box center [402, 139] width 36 height 14
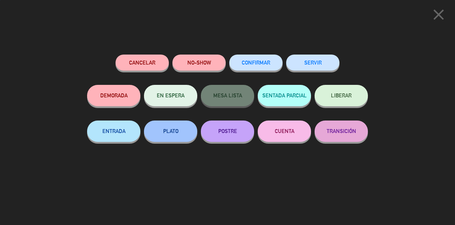
click at [302, 62] on button "SERVIR" at bounding box center [312, 62] width 53 height 16
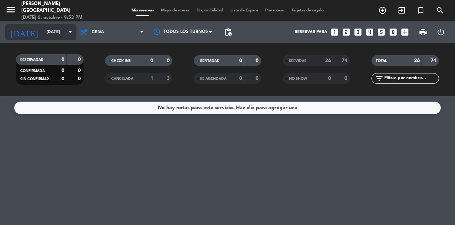
click at [57, 31] on input "[DATE]" at bounding box center [71, 32] width 57 height 12
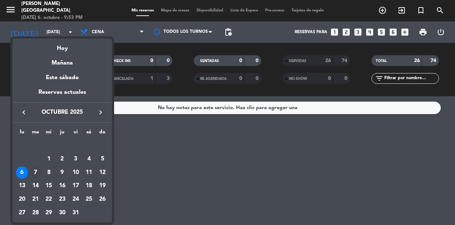
click at [37, 173] on div "7" at bounding box center [36, 172] width 12 height 12
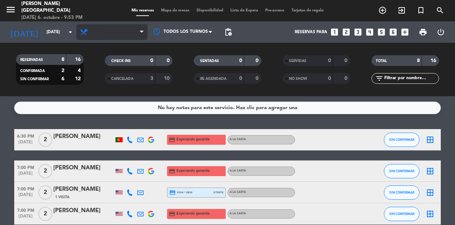
click at [131, 32] on span "Cena" at bounding box center [112, 32] width 71 height 16
click at [126, 64] on div "menu [PERSON_NAME] [GEOGRAPHIC_DATA] [DATE] 6. octubre - 9:53 PM Mis reservas M…" at bounding box center [227, 48] width 455 height 96
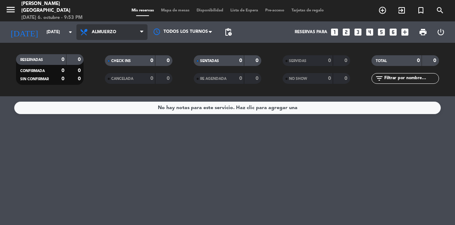
click at [118, 33] on span "Almuerzo" at bounding box center [112, 32] width 71 height 16
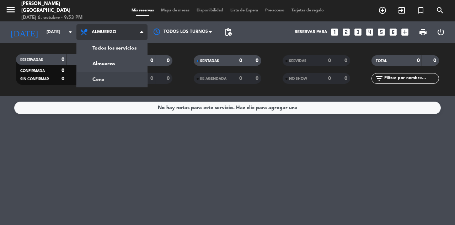
click at [106, 74] on div "menu [PERSON_NAME] [GEOGRAPHIC_DATA] [DATE] 6. octubre - 9:53 PM Mis reservas M…" at bounding box center [227, 48] width 455 height 96
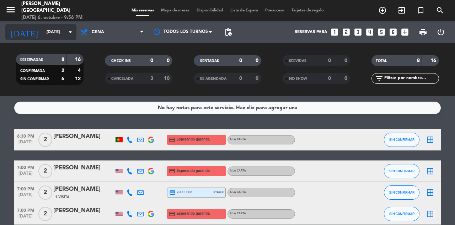
click at [53, 37] on input "[DATE]" at bounding box center [71, 32] width 57 height 12
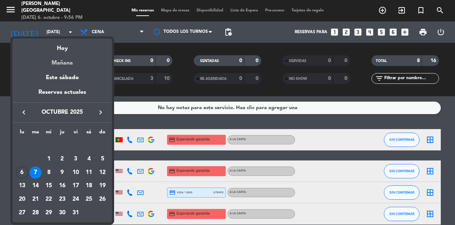
click at [73, 53] on div "Mañana" at bounding box center [62, 60] width 100 height 15
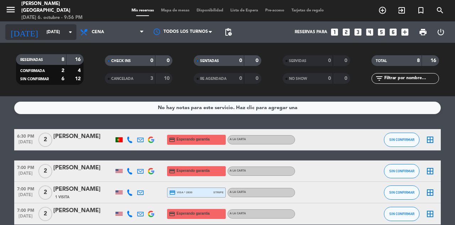
click at [63, 30] on input "[DATE]" at bounding box center [71, 32] width 57 height 12
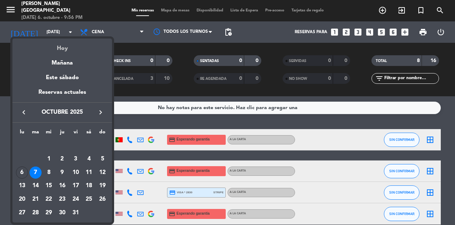
click at [70, 49] on div "Hoy" at bounding box center [62, 45] width 100 height 15
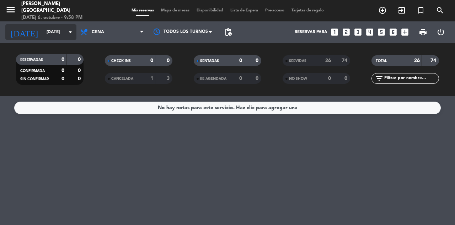
click at [67, 36] on icon "arrow_drop_down" at bounding box center [70, 32] width 9 height 9
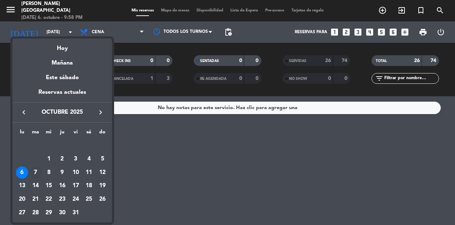
click at [36, 172] on div "7" at bounding box center [36, 172] width 12 height 12
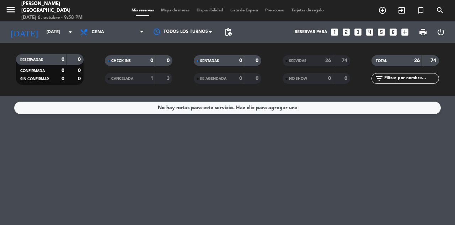
type input "[DATE]"
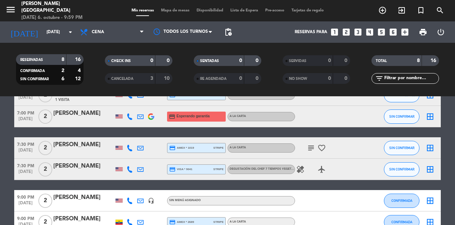
scroll to position [97, 0]
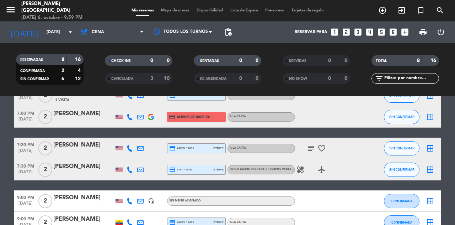
click at [298, 170] on icon "healing" at bounding box center [300, 169] width 9 height 9
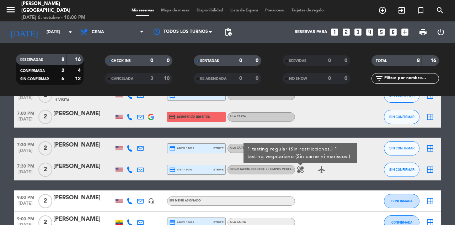
scroll to position [140, 0]
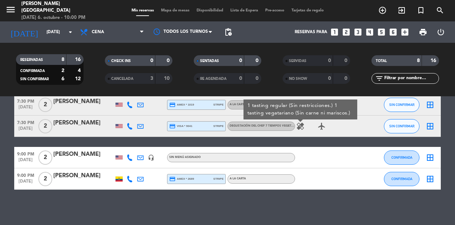
click at [173, 10] on span "Mapa de mesas" at bounding box center [176, 11] width 36 height 4
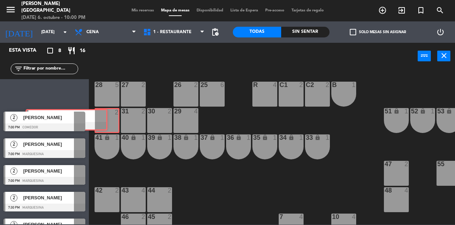
drag, startPoint x: 77, startPoint y: 91, endPoint x: 100, endPoint y: 121, distance: 37.5
click at [100, 121] on div "Esta vista crop_square 8 restaurant 16 filter_list 2 [PERSON_NAME] 6:30 PM Marq…" at bounding box center [227, 133] width 455 height 181
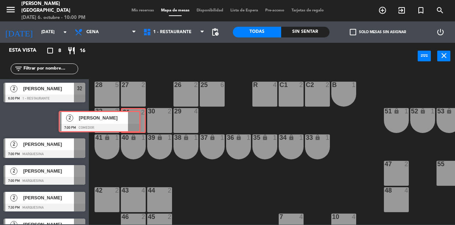
drag, startPoint x: 69, startPoint y: 121, endPoint x: 132, endPoint y: 124, distance: 62.7
click at [132, 124] on div "Esta vista crop_square 8 restaurant 16 filter_list 2 [PERSON_NAME] 6:30 PM 1 - …" at bounding box center [227, 133] width 455 height 181
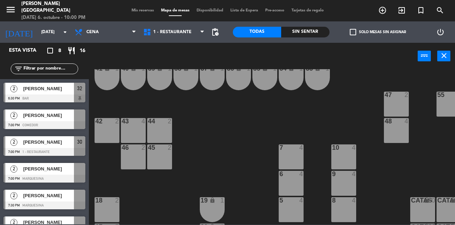
scroll to position [71, 0]
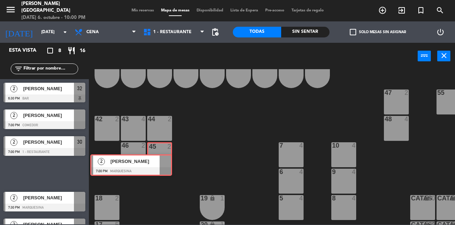
drag, startPoint x: 78, startPoint y: 174, endPoint x: 162, endPoint y: 164, distance: 84.6
click at [162, 164] on div "Esta vista crop_square 8 restaurant 16 filter_list 2 [PERSON_NAME] 6:30 PM Bar …" at bounding box center [227, 133] width 455 height 181
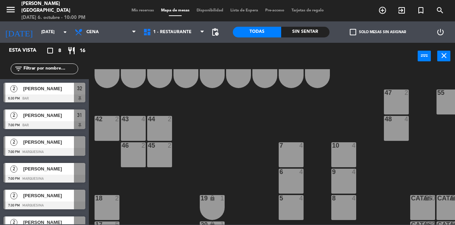
drag, startPoint x: 78, startPoint y: 193, endPoint x: 98, endPoint y: 173, distance: 28.2
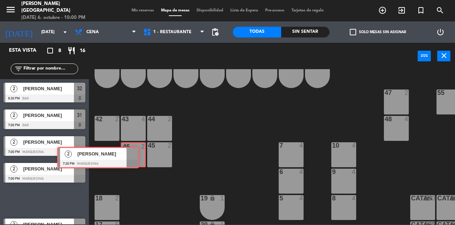
drag, startPoint x: 84, startPoint y: 195, endPoint x: 139, endPoint y: 150, distance: 71.4
click at [139, 151] on div "Esta vista crop_square 8 restaurant 16 filter_list 2 [PERSON_NAME] 6:30 PM Bar …" at bounding box center [227, 133] width 455 height 181
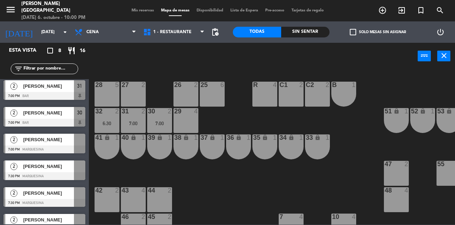
scroll to position [68, 0]
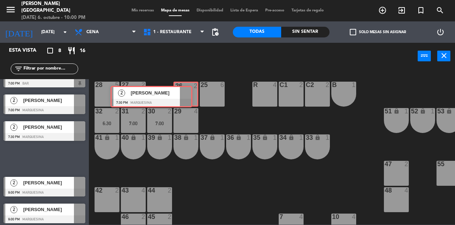
drag, startPoint x: 74, startPoint y: 154, endPoint x: 183, endPoint y: 89, distance: 126.4
click at [183, 89] on div "Esta vista crop_square 8 restaurant 16 filter_list 2 [PERSON_NAME] 6:30 PM Bar …" at bounding box center [227, 133] width 455 height 181
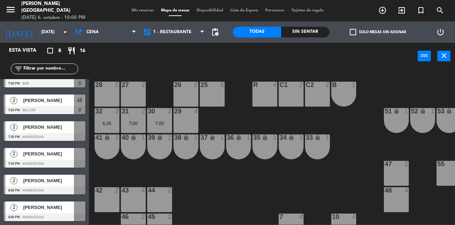
click at [142, 15] on div "menu [PERSON_NAME] [GEOGRAPHIC_DATA] [DATE] 6. octubre - 10:00 PM Mis reservas …" at bounding box center [227, 10] width 455 height 21
click at [143, 7] on div "menu [PERSON_NAME] [GEOGRAPHIC_DATA] [DATE] 6. octubre - 10:00 PM Mis reservas …" at bounding box center [227, 10] width 455 height 21
click at [142, 13] on div "Mis reservas Mapa de mesas Disponibilidad Lista de Espera Pre-acceso Tarjetas d…" at bounding box center [228, 10] width 200 height 6
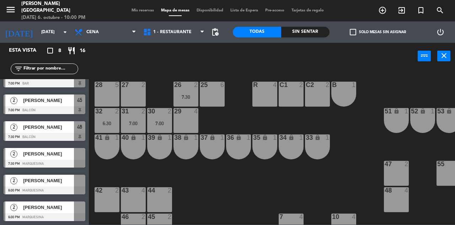
click at [143, 11] on span "Mis reservas" at bounding box center [143, 11] width 30 height 4
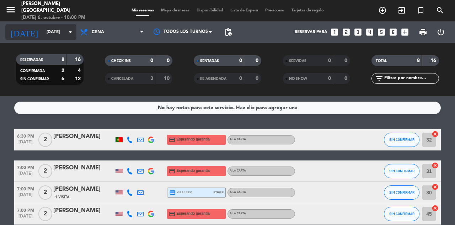
click at [55, 38] on div "[DATE] [DATE] arrow_drop_down" at bounding box center [40, 32] width 71 height 16
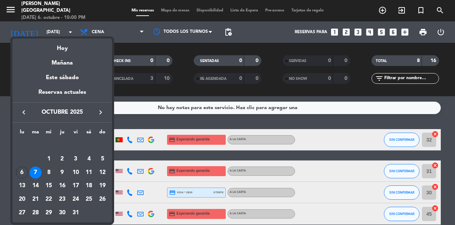
click at [78, 184] on div "17" at bounding box center [76, 185] width 12 height 12
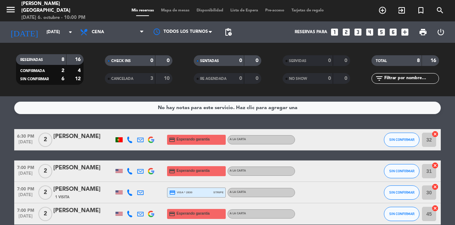
type input "[DATE]"
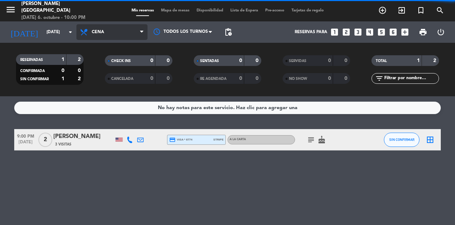
click at [130, 38] on span "Cena" at bounding box center [112, 32] width 71 height 16
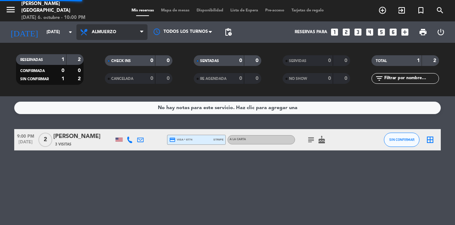
click at [128, 65] on div "menu [PERSON_NAME] [GEOGRAPHIC_DATA] [DATE] 6. octubre - 10:00 PM Mis reservas …" at bounding box center [227, 48] width 455 height 96
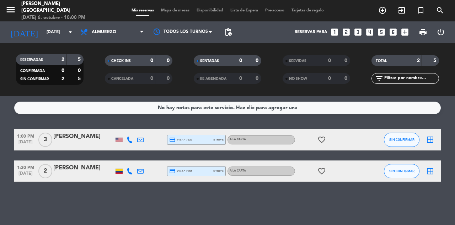
click at [76, 145] on div at bounding box center [83, 144] width 60 height 6
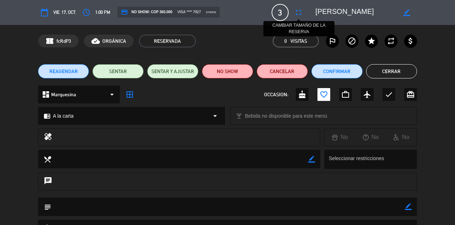
click at [295, 12] on icon "fullscreen" at bounding box center [299, 12] width 9 height 9
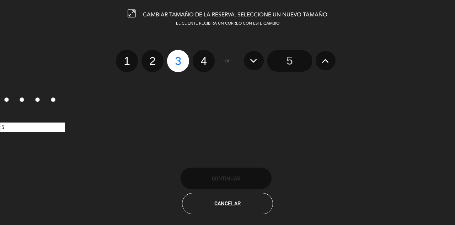
click at [206, 61] on label "4" at bounding box center [204, 61] width 22 height 22
click at [205, 57] on input "4" at bounding box center [203, 54] width 5 height 5
radio input "true"
radio input "false"
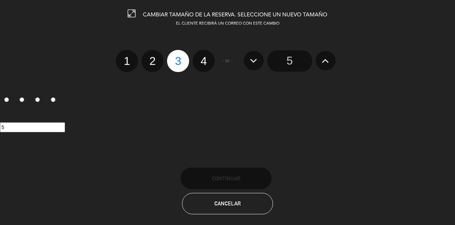
radio input "false"
radio input "true"
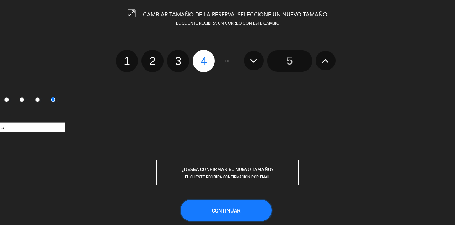
click at [246, 207] on button "Continuar" at bounding box center [226, 209] width 91 height 21
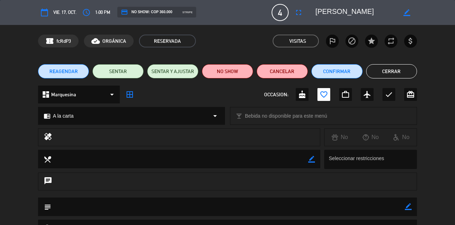
click at [386, 70] on button "Cerrar" at bounding box center [391, 71] width 51 height 14
